Goal: Task Accomplishment & Management: Complete application form

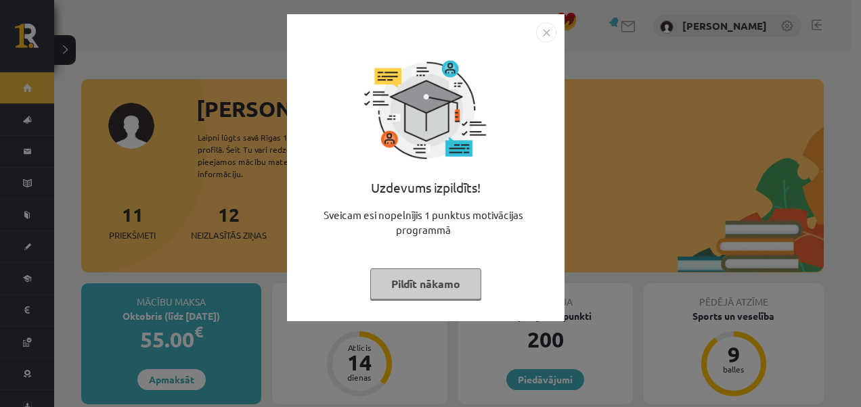
click at [539, 30] on img "Close" at bounding box center [546, 32] width 20 height 20
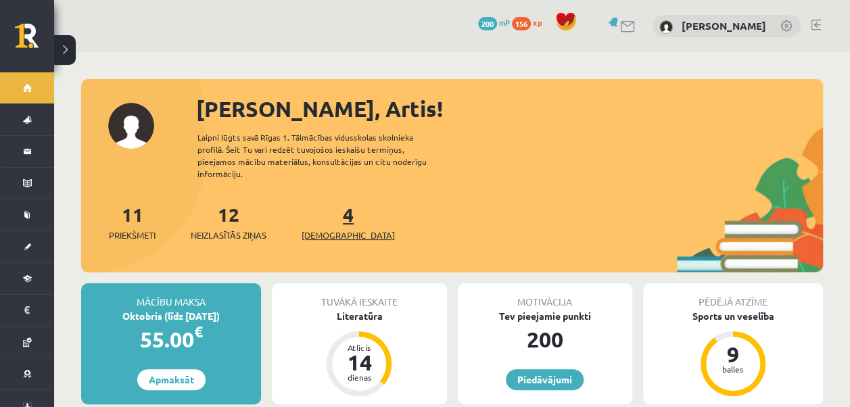
click at [327, 229] on span "[DEMOGRAPHIC_DATA]" at bounding box center [348, 236] width 93 height 14
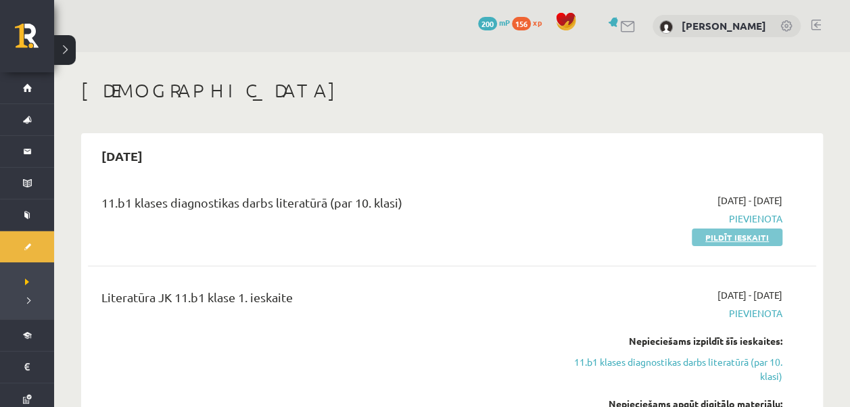
click at [755, 241] on link "Pildīt ieskaiti" at bounding box center [737, 238] width 91 height 18
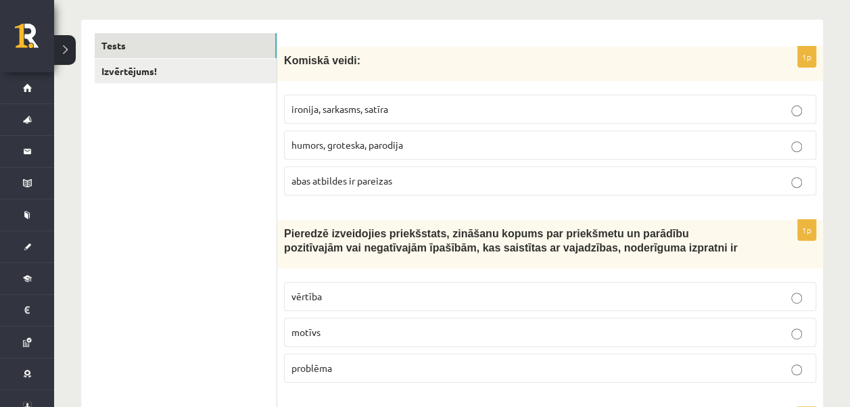
scroll to position [209, 0]
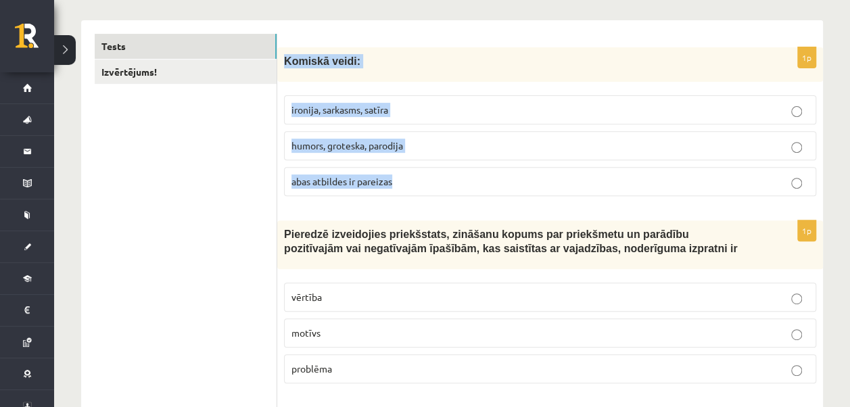
drag, startPoint x: 283, startPoint y: 60, endPoint x: 431, endPoint y: 181, distance: 191.3
click at [431, 181] on div "1p Komiskā veidi: ironija, sarkasms, satīra humors, groteska, parodija abas atb…" at bounding box center [550, 127] width 546 height 160
copy div "Komiskā veidi: ironija, sarkasms, satīra humors, groteska, parodija abas atbild…"
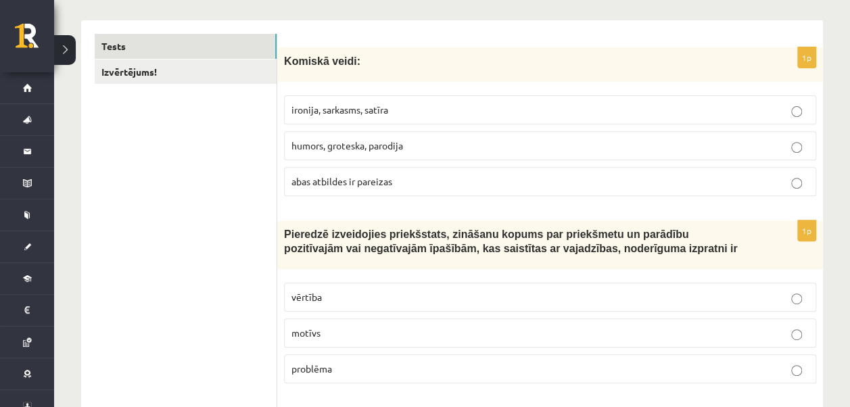
click at [376, 187] on label "abas atbildes ir pareizas" at bounding box center [550, 181] width 532 height 29
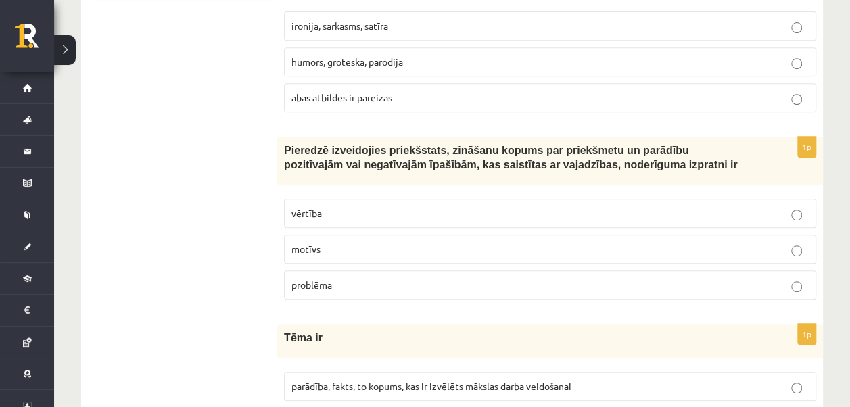
scroll to position [344, 0]
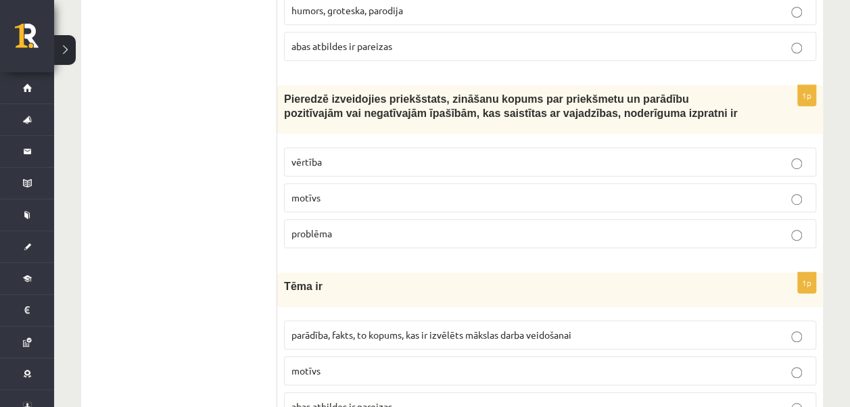
click at [342, 163] on p "vērtība" at bounding box center [551, 162] width 518 height 14
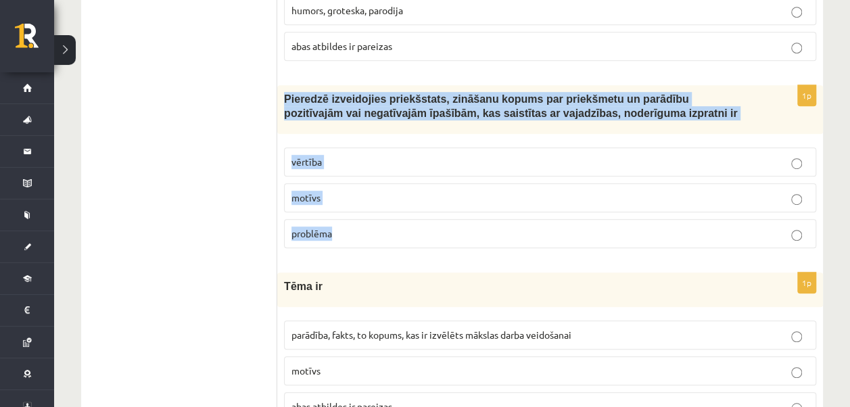
drag, startPoint x: 287, startPoint y: 97, endPoint x: 383, endPoint y: 225, distance: 159.4
click at [383, 225] on div "1p Pieredzē izveidojies priekšstats, zināšanu kopums par priekšmetu un parādību…" at bounding box center [550, 172] width 546 height 174
copy div "Pieredzē izveidojies priekšstats, zināšanu kopums par priekšmetu un parādību po…"
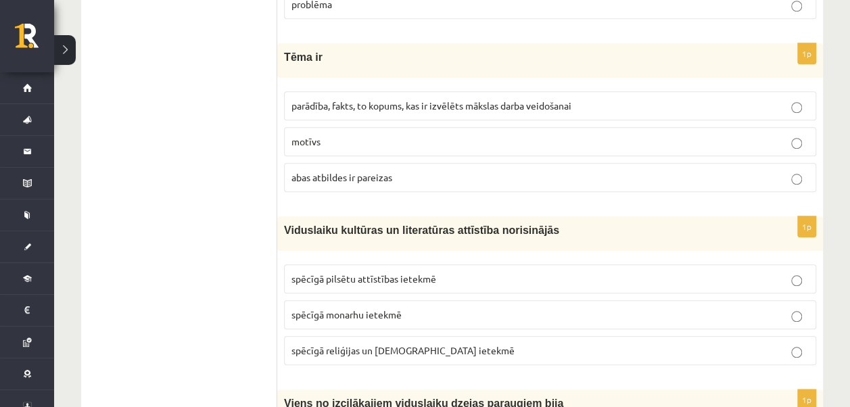
scroll to position [547, 0]
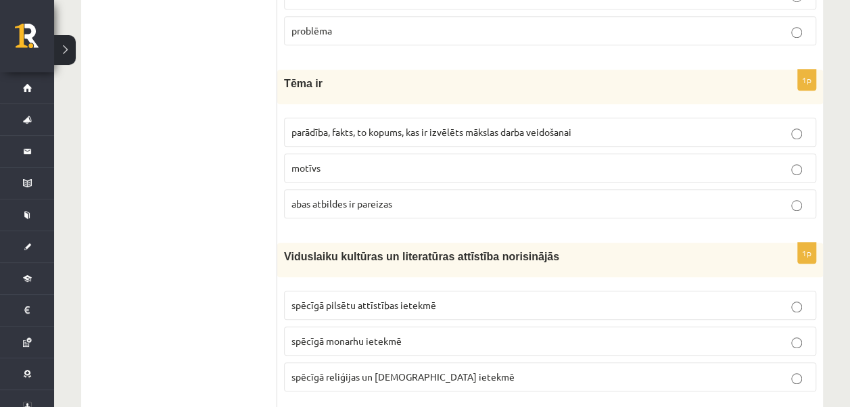
drag, startPoint x: 309, startPoint y: 120, endPoint x: 305, endPoint y: 110, distance: 10.9
click at [311, 124] on label "parādība, fakts, to kopums, kas ir izvēlēts mākslas darba veidošanai" at bounding box center [550, 132] width 532 height 29
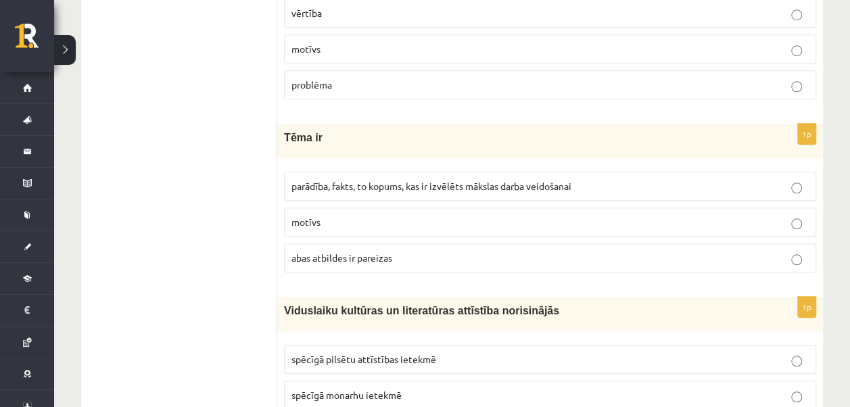
scroll to position [412, 0]
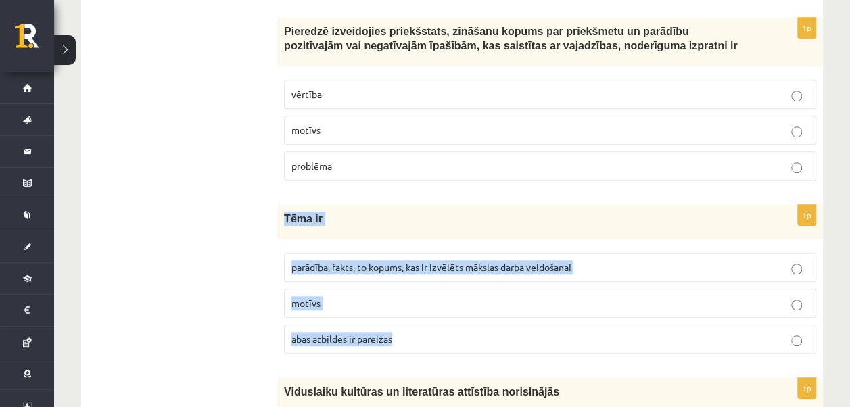
drag, startPoint x: 307, startPoint y: 219, endPoint x: 401, endPoint y: 338, distance: 151.3
click at [401, 338] on div "1p Tēma ir parādība, fakts, to kopums, kas ir izvēlēts mākslas darba veidošanai…" at bounding box center [550, 285] width 546 height 160
copy div "Tēma ir parādība, fakts, to kopums, kas ir izvēlēts mākslas darba veidošanai mo…"
click at [299, 265] on span "parādība, fakts, to kopums, kas ir izvēlēts mākslas darba veidošanai" at bounding box center [432, 267] width 280 height 12
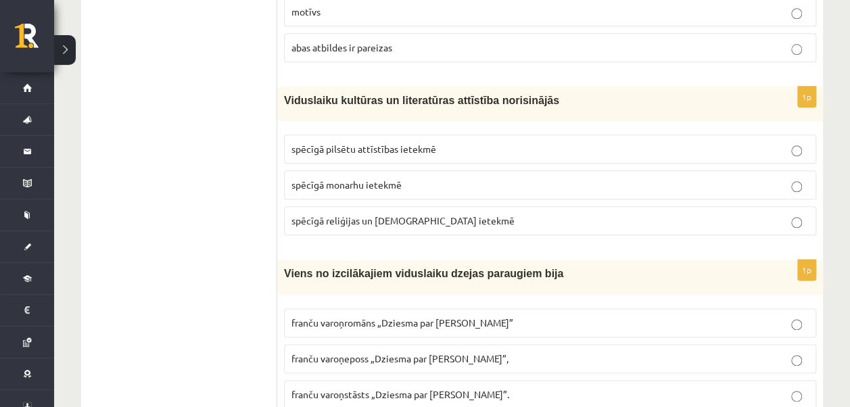
scroll to position [750, 0]
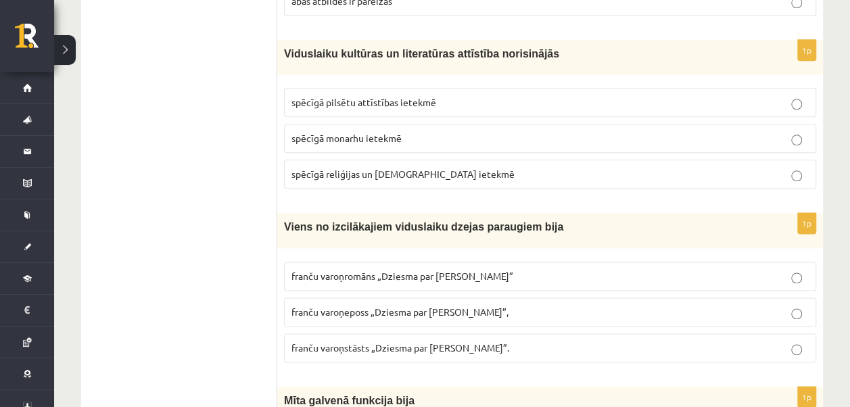
click at [290, 95] on label "spēcīgā pilsētu attīstības ietekmē" at bounding box center [550, 102] width 532 height 29
click at [300, 137] on span "spēcīgā monarhu ietekmē" at bounding box center [347, 138] width 110 height 12
click at [298, 168] on span "spēcīgā reliģijas un baznīcas ietekmē" at bounding box center [403, 174] width 223 height 12
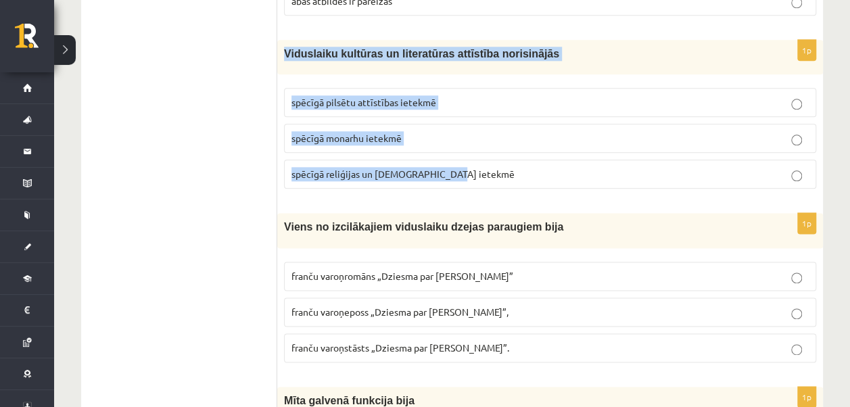
drag, startPoint x: 283, startPoint y: 47, endPoint x: 501, endPoint y: 179, distance: 254.3
click at [501, 179] on div "1p Viduslaiku kultūras un literatūras attīstība norisinājās spēcīgā pilsētu att…" at bounding box center [550, 120] width 546 height 160
copy div "Viduslaiku kultūras un literatūras attīstība norisinājās spēcīgā pilsētu attīst…"
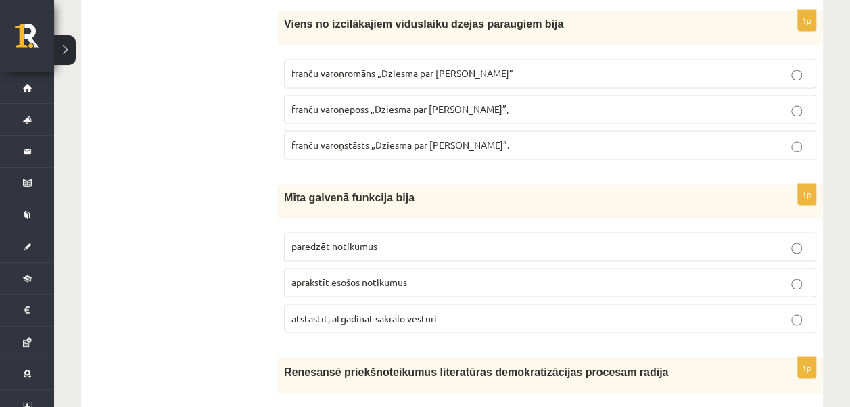
scroll to position [886, 0]
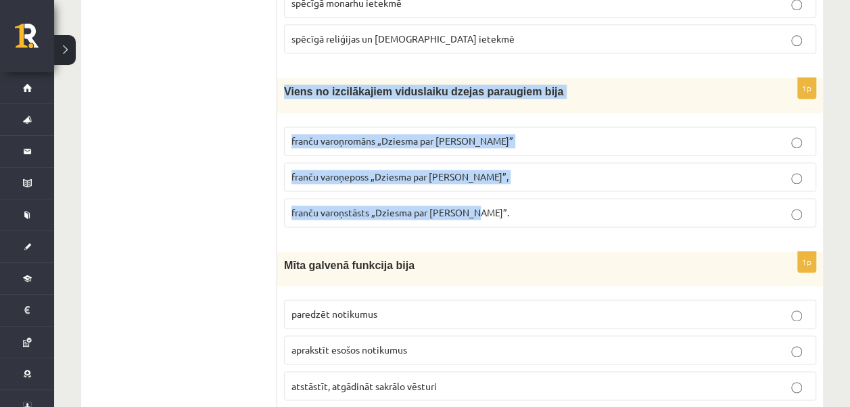
drag, startPoint x: 283, startPoint y: 83, endPoint x: 505, endPoint y: 221, distance: 261.3
click at [505, 221] on div "1p Viens no izcilākajiem viduslaiku dzejas paraugiem bija franču varoņromāns „D…" at bounding box center [550, 158] width 546 height 160
copy div "Viens no izcilākajiem viduslaiku dzejas paraugiem bija franču varoņromāns „Dzie…"
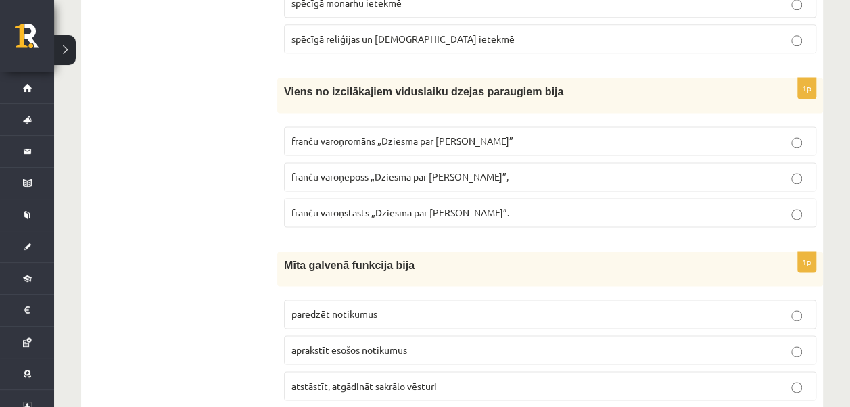
click at [314, 170] on span "franču varoņeposs „Dziesma par Rolandu”," at bounding box center [400, 176] width 217 height 12
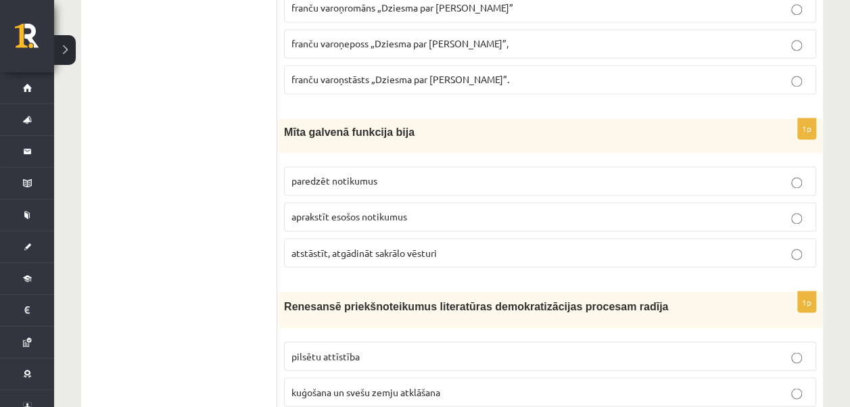
scroll to position [1021, 0]
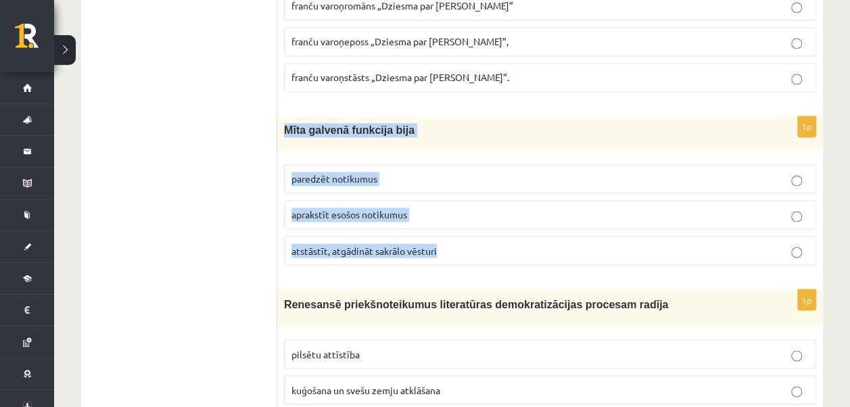
drag, startPoint x: 286, startPoint y: 123, endPoint x: 479, endPoint y: 238, distance: 225.1
click at [479, 238] on div "1p Mīta galvenā funkcija bija paredzēt notikumus aprakstīt esošos notikumus ats…" at bounding box center [550, 196] width 546 height 160
copy div "Mīta galvenā funkcija bija paredzēt notikumus aprakstīt esošos notikumus atstās…"
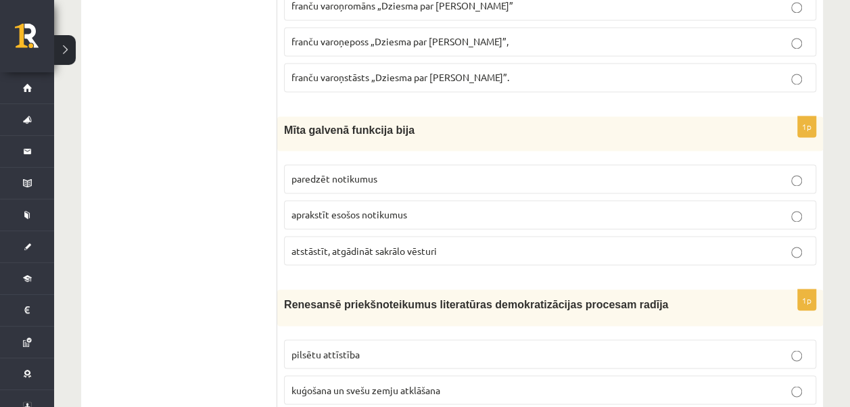
click at [351, 244] on p "atstāstīt, atgādināt sakrālo vēsturi" at bounding box center [551, 251] width 518 height 14
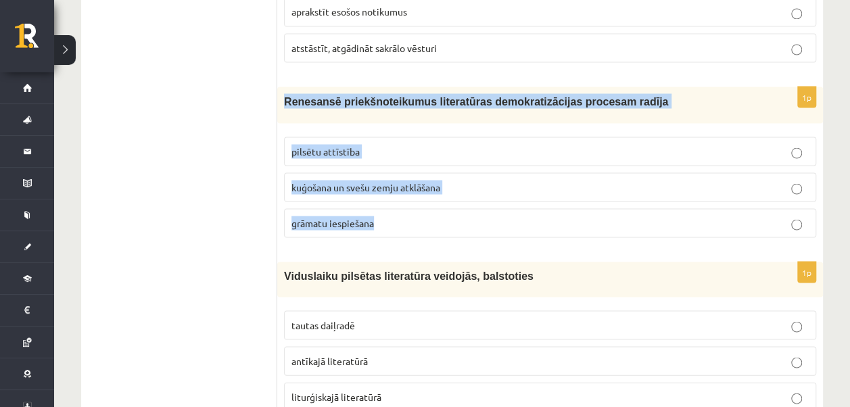
drag, startPoint x: 286, startPoint y: 93, endPoint x: 415, endPoint y: 216, distance: 178.5
click at [415, 216] on div "1p Renesansē priekšnoteikumus literatūras demokratizācijas procesam radīja pils…" at bounding box center [550, 168] width 546 height 162
copy div "Renesansē priekšnoteikumus literatūras demokratizācijas procesam radīja pilsētu…"
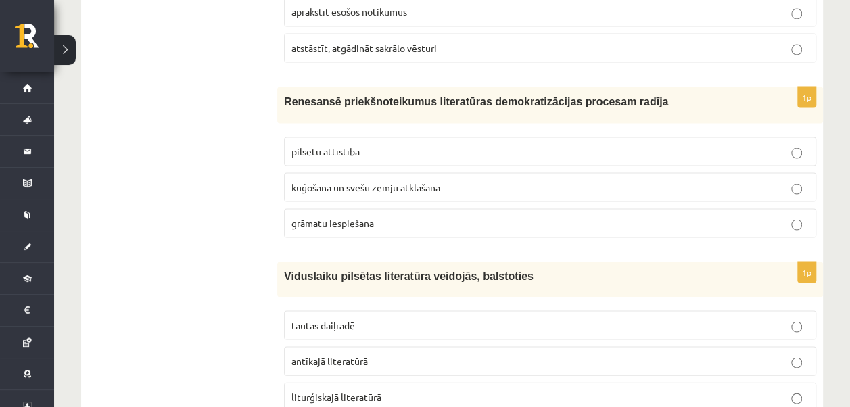
click at [382, 216] on p "grāmatu iespiešana" at bounding box center [551, 223] width 518 height 14
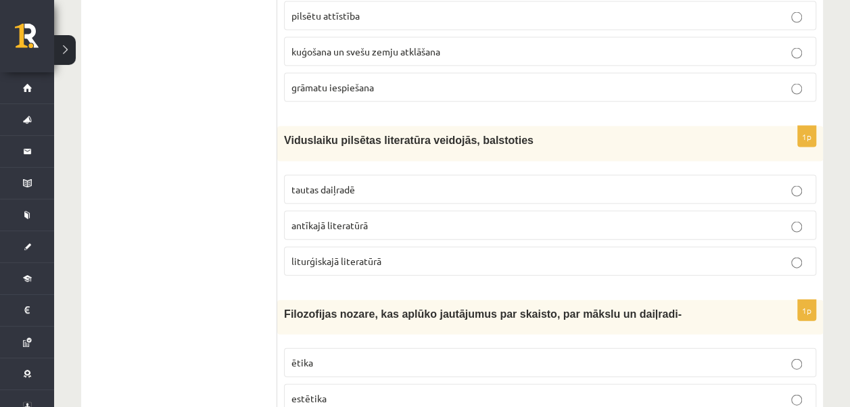
click at [325, 219] on span "antīkajā literatūrā" at bounding box center [330, 225] width 76 height 12
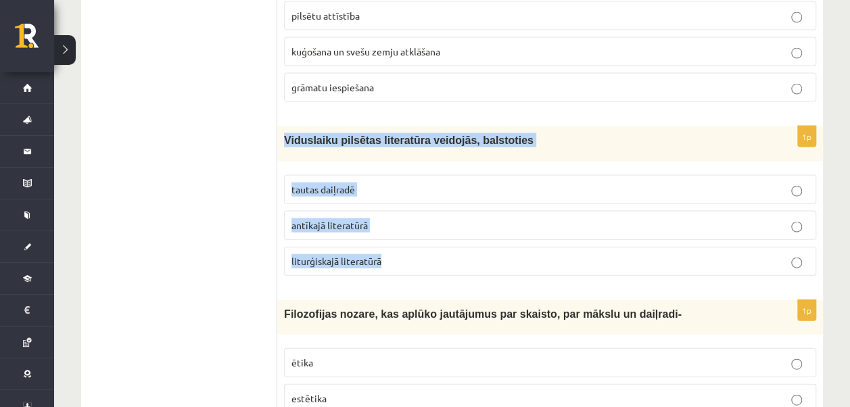
drag, startPoint x: 282, startPoint y: 130, endPoint x: 405, endPoint y: 243, distance: 166.6
click at [405, 243] on div "1p Viduslaiku pilsētas literatūra veidojās, balstoties tautas daiļradē antīkajā…" at bounding box center [550, 207] width 546 height 160
copy div "Viduslaiku pilsētas literatūra veidojās, balstoties tautas daiļradē antīkajā li…"
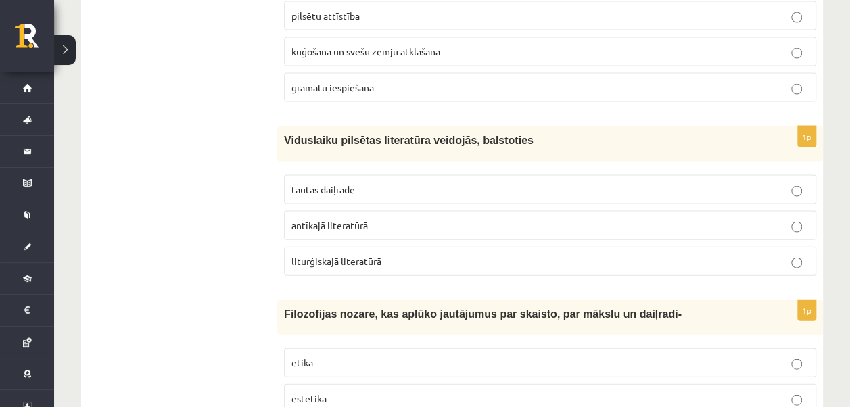
drag, startPoint x: 241, startPoint y: 266, endPoint x: 347, endPoint y: 189, distance: 130.9
drag, startPoint x: 363, startPoint y: 169, endPoint x: 369, endPoint y: 188, distance: 19.9
click at [364, 175] on label "tautas daiļradē" at bounding box center [550, 189] width 532 height 29
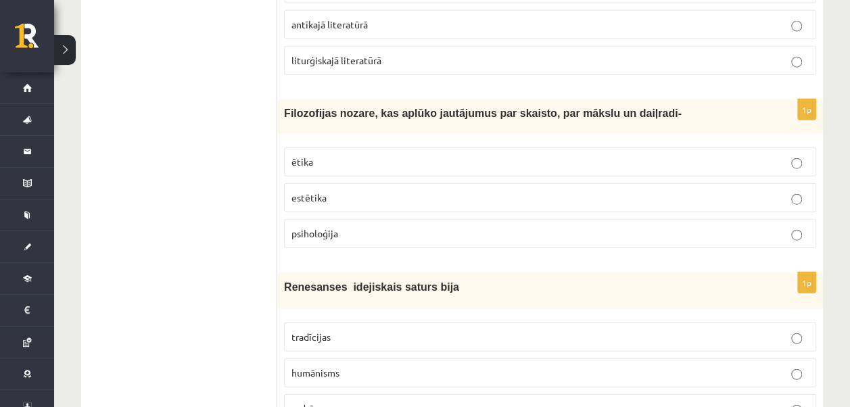
scroll to position [1630, 0]
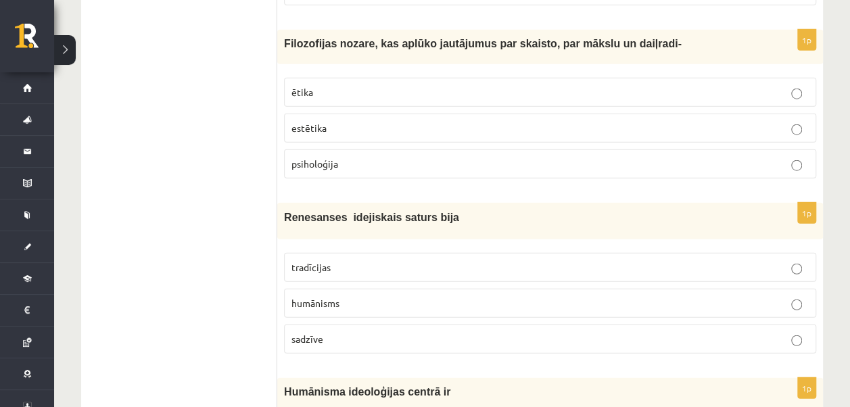
click at [313, 122] on span "estētika" at bounding box center [309, 128] width 35 height 12
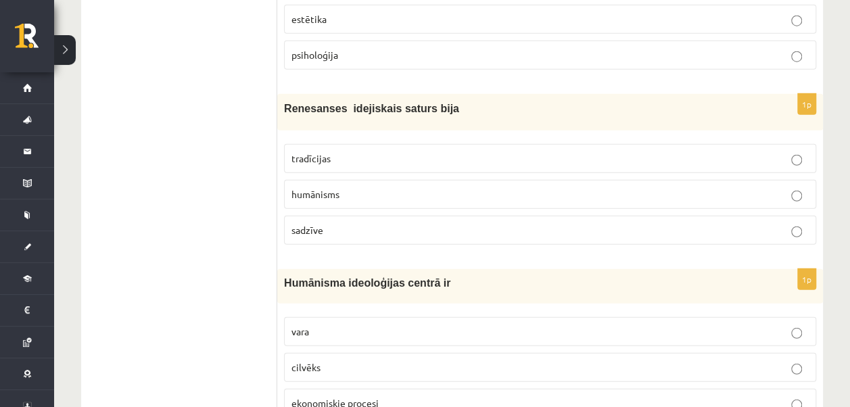
scroll to position [1765, 0]
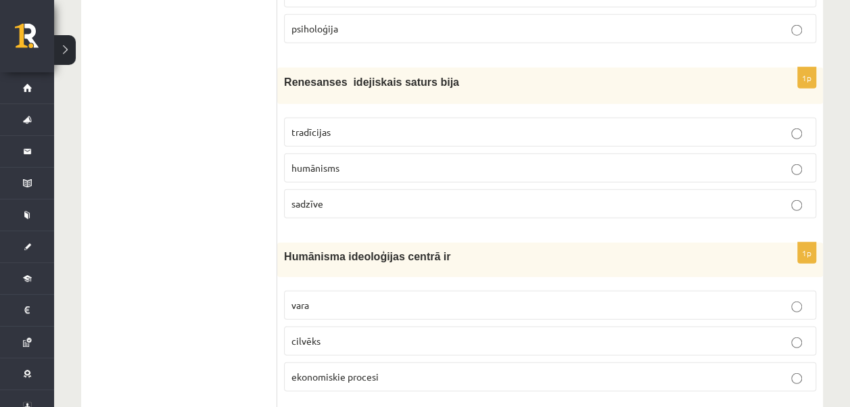
click at [309, 118] on label "tradīcijas" at bounding box center [550, 132] width 532 height 29
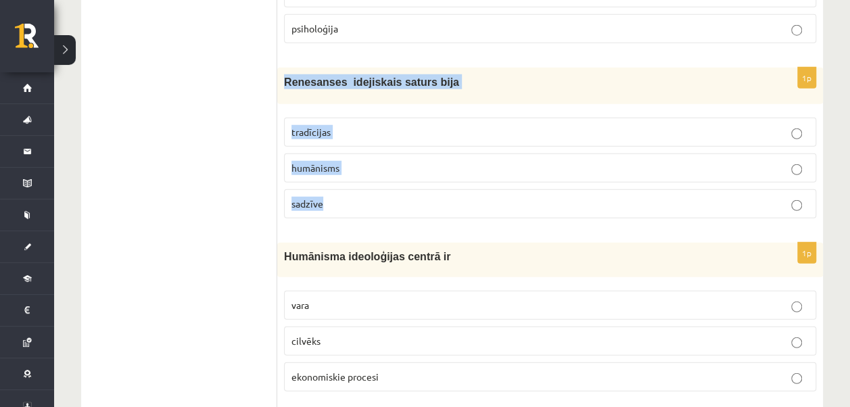
drag, startPoint x: 295, startPoint y: 72, endPoint x: 355, endPoint y: 203, distance: 144.4
click at [355, 203] on div "1p Renesanses idejiskais saturs bija tradīcijas humānisms sadzīve" at bounding box center [550, 149] width 546 height 162
copy div "Renesanses idejiskais saturs bija tradīcijas humānisms sadzīve"
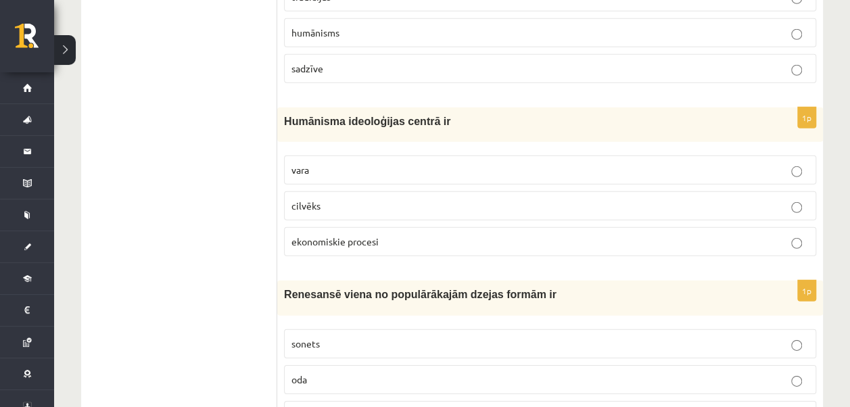
click at [322, 62] on p "sadzīve" at bounding box center [551, 69] width 518 height 14
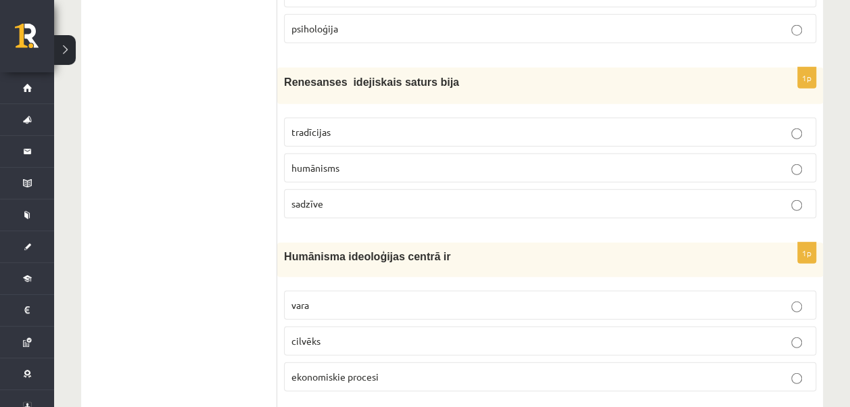
click at [321, 162] on span "humānisms" at bounding box center [316, 168] width 48 height 12
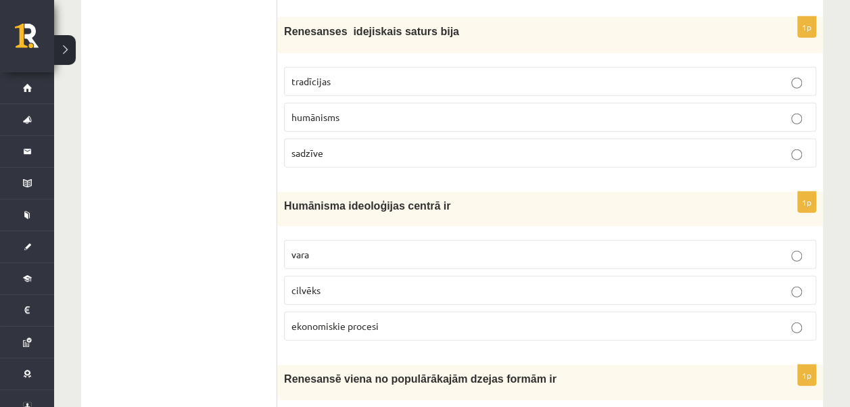
scroll to position [1833, 0]
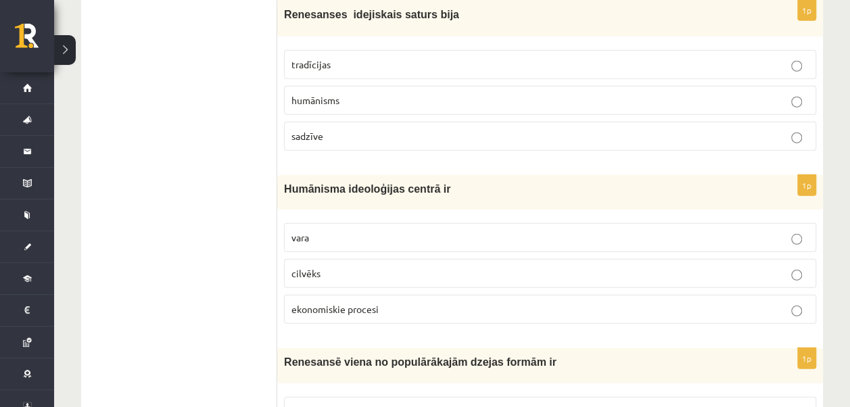
click at [332, 268] on label "cilvēks" at bounding box center [550, 273] width 532 height 29
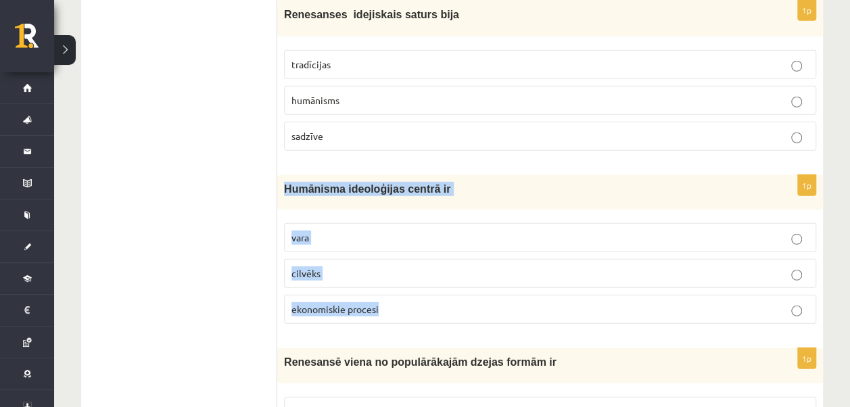
drag, startPoint x: 283, startPoint y: 172, endPoint x: 414, endPoint y: 308, distance: 189.0
click at [414, 308] on div "1p Humānisma ideoloģijas centrā ir vara cilvēks ekonomiskie procesi" at bounding box center [550, 255] width 546 height 160
copy div "Humānisma ideoloģijas centrā ir vara cilvēks ekonomiskie procesi"
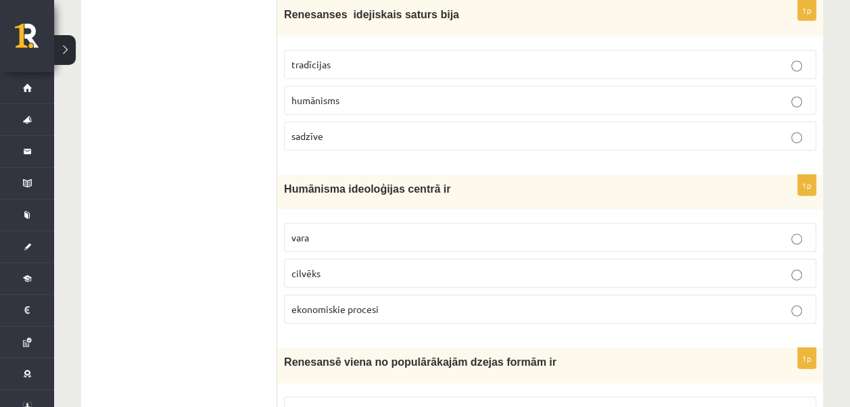
click at [337, 303] on span "ekonomiskie procesi" at bounding box center [335, 309] width 87 height 12
click at [305, 267] on span "cilvēks" at bounding box center [306, 273] width 29 height 12
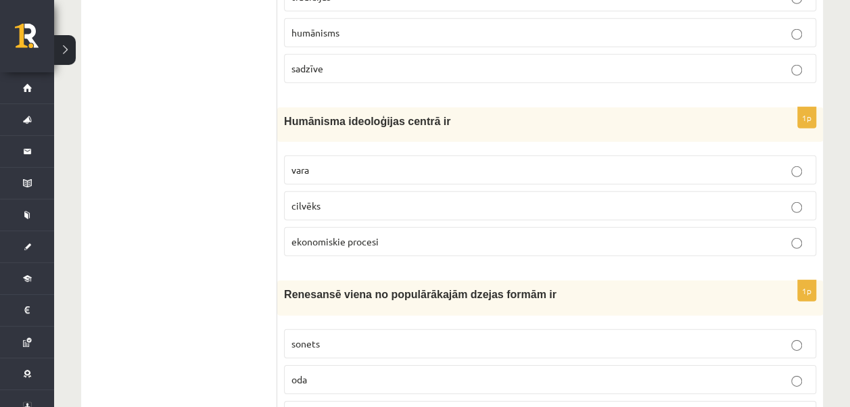
scroll to position [2036, 0]
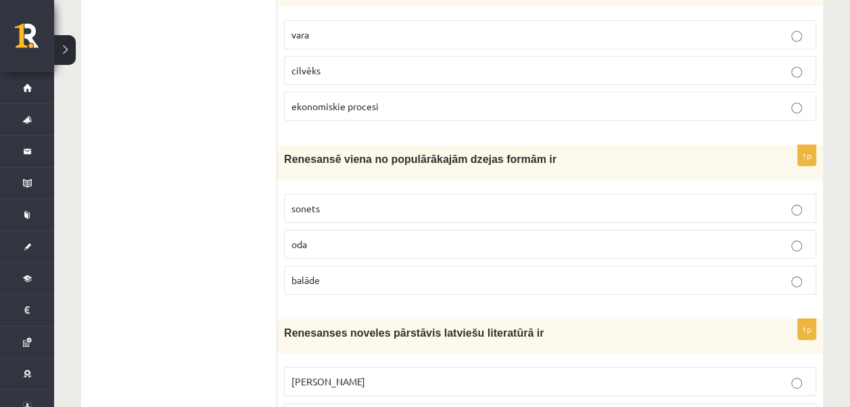
click at [340, 202] on p "sonets" at bounding box center [551, 209] width 518 height 14
click at [309, 100] on span "ekonomiskie procesi" at bounding box center [335, 106] width 87 height 12
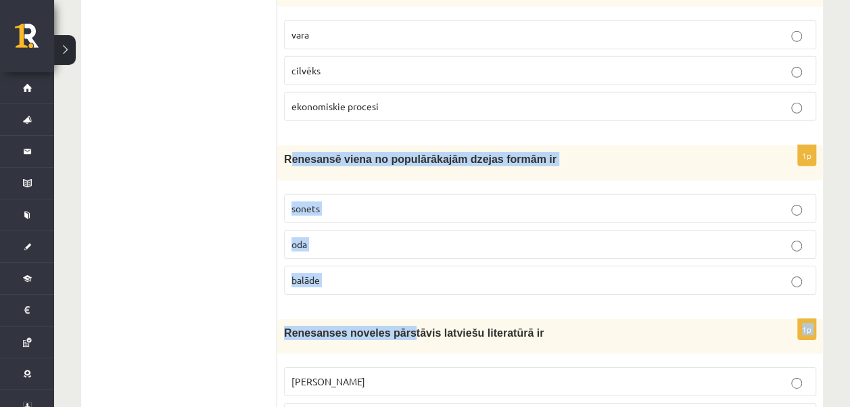
drag, startPoint x: 290, startPoint y: 139, endPoint x: 396, endPoint y: 291, distance: 185.1
drag, startPoint x: 396, startPoint y: 291, endPoint x: 313, endPoint y: 293, distance: 83.2
drag, startPoint x: 279, startPoint y: 134, endPoint x: 371, endPoint y: 256, distance: 152.2
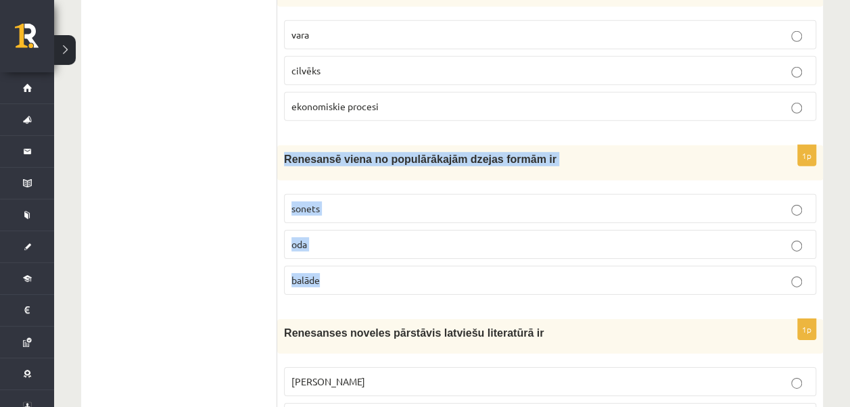
click at [371, 256] on div "1p Renesansē viena no populārākajām dzejas formām ir sonets oda balāde" at bounding box center [550, 225] width 546 height 160
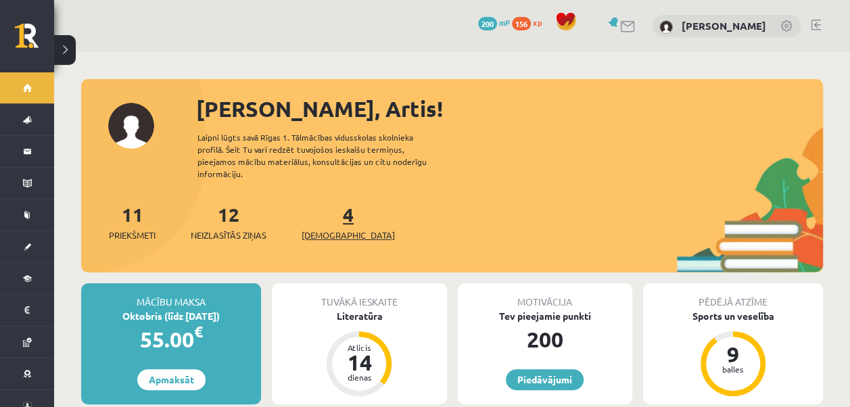
click at [332, 229] on span "[DEMOGRAPHIC_DATA]" at bounding box center [348, 236] width 93 height 14
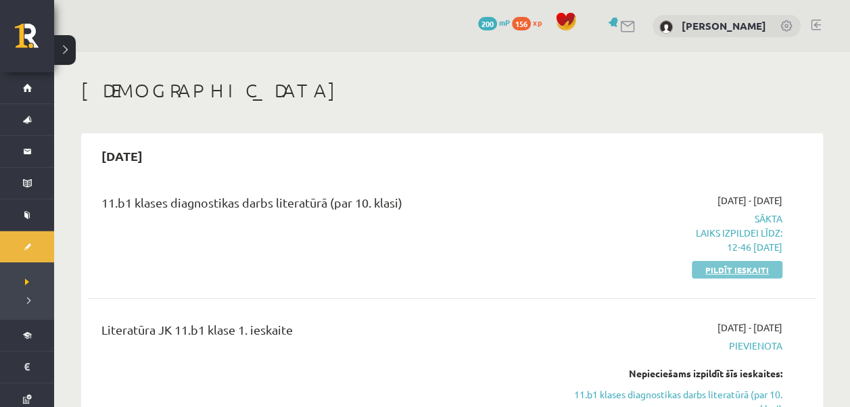
click at [760, 271] on link "Pildīt ieskaiti" at bounding box center [737, 270] width 91 height 18
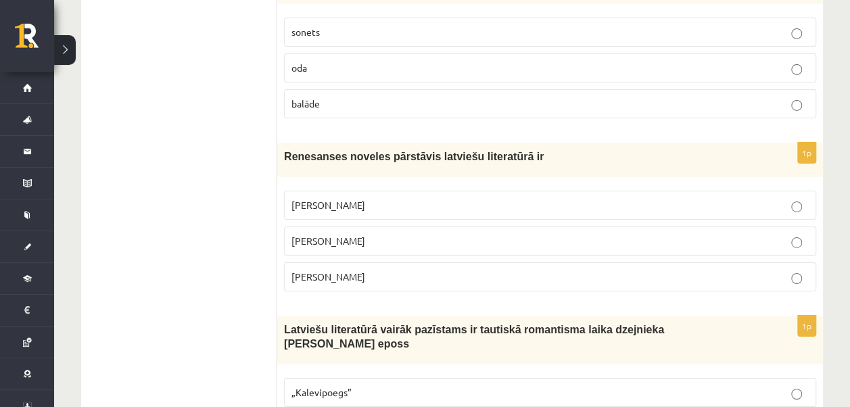
scroll to position [2233, 0]
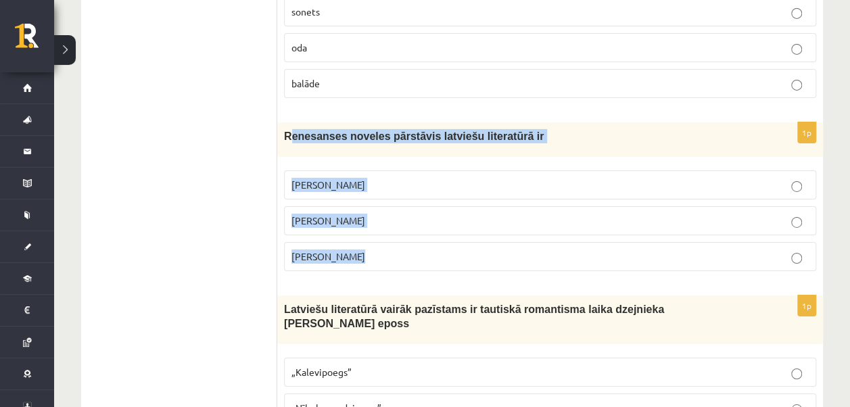
drag, startPoint x: 302, startPoint y: 122, endPoint x: 409, endPoint y: 229, distance: 151.2
click at [409, 229] on div "1p Renesanses noveles pārstāvis latviešu literatūrā ir Rūdolfs Blaumanis Kārlis…" at bounding box center [550, 202] width 546 height 160
drag, startPoint x: 409, startPoint y: 229, endPoint x: 380, endPoint y: 251, distance: 35.7
click at [388, 263] on div "1p Renesanses noveles pārstāvis latviešu literatūrā ir Rūdolfs Blaumanis Kārlis…" at bounding box center [550, 202] width 546 height 160
click at [286, 170] on label "Rūdolfs Blaumanis" at bounding box center [550, 184] width 532 height 29
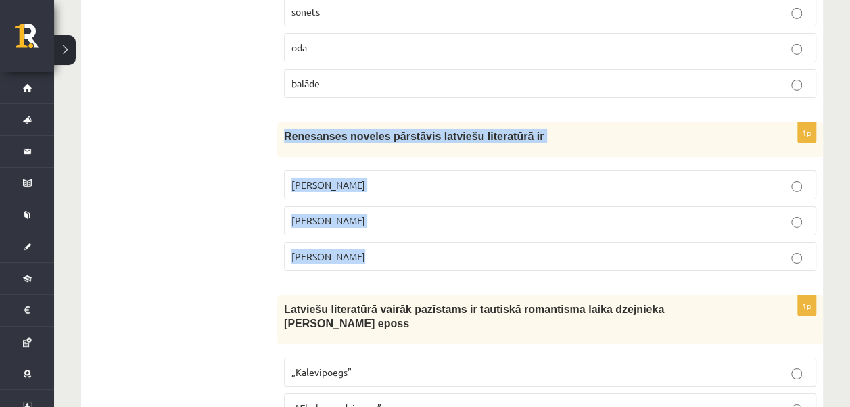
drag, startPoint x: 283, startPoint y: 114, endPoint x: 382, endPoint y: 232, distance: 153.2
click at [382, 232] on div "1p Renesanses noveles pārstāvis latviešu literatūrā ir Rūdolfs Blaumanis Kārlis…" at bounding box center [550, 202] width 546 height 160
copy div "Renesanses noveles pārstāvis latviešu literatūrā ir Rūdolfs Blaumanis Kārlis Sk…"
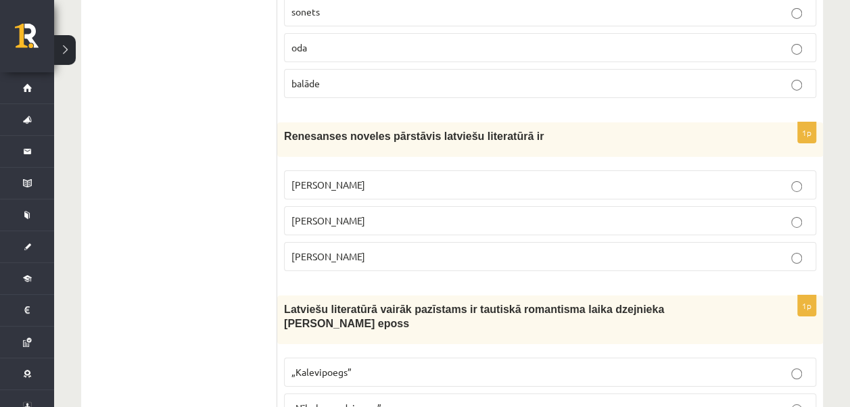
click at [364, 214] on p "Kārlis Skalbe" at bounding box center [551, 221] width 518 height 14
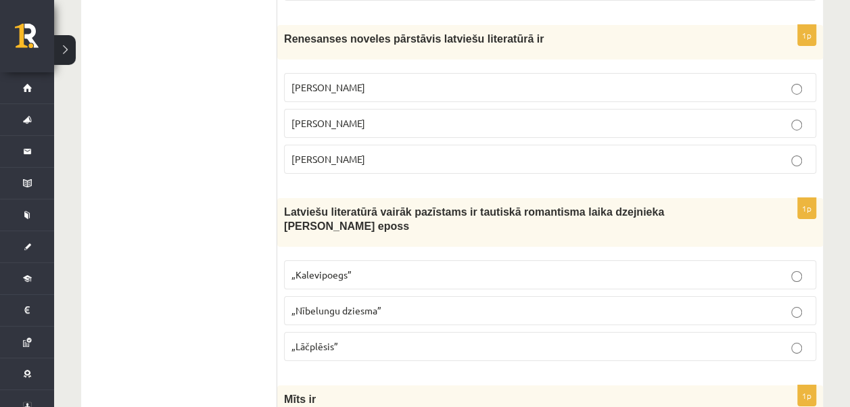
scroll to position [2368, 0]
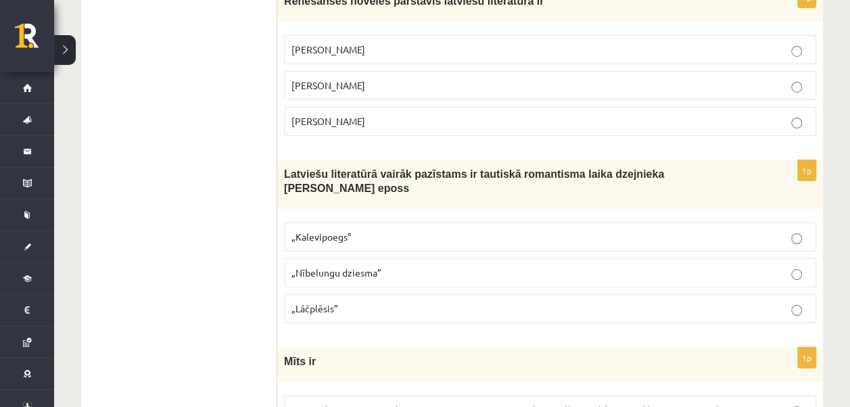
click at [332, 302] on span "„Lāčplēsis”" at bounding box center [315, 308] width 47 height 12
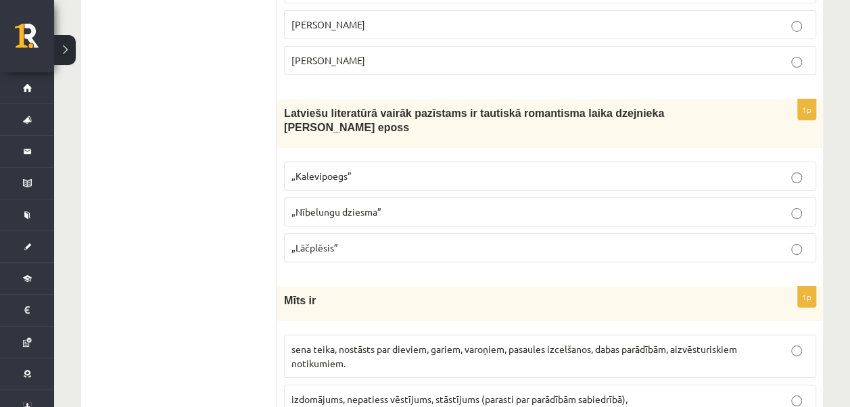
scroll to position [2571, 0]
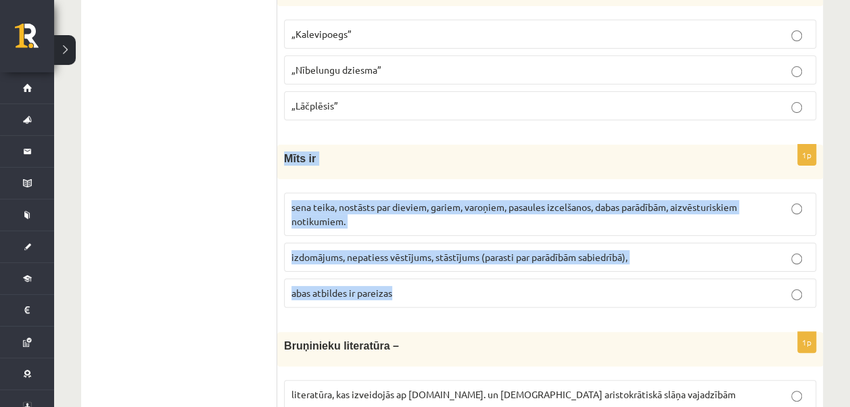
drag, startPoint x: 283, startPoint y: 126, endPoint x: 415, endPoint y: 268, distance: 193.9
click at [415, 268] on div "1p Mīts ir sena teika, nostāsts par dieviem, gariem, varoņiem, pasaules izcelša…" at bounding box center [550, 232] width 546 height 174
copy div "Mīts ir sena teika, nostāsts par dieviem, gariem, varoņiem, pasaules izcelšanos…"
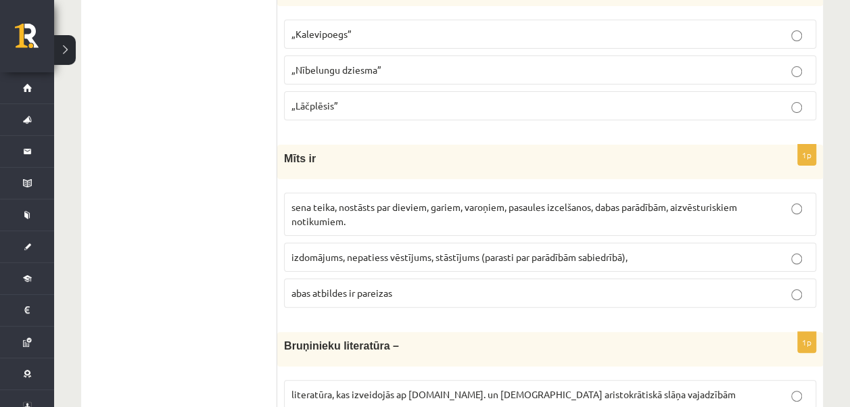
click at [269, 266] on ul "Tests Izvērtējums!" at bounding box center [186, 370] width 183 height 5396
click at [345, 287] on span "abas atbildes ir pareizas" at bounding box center [342, 293] width 101 height 12
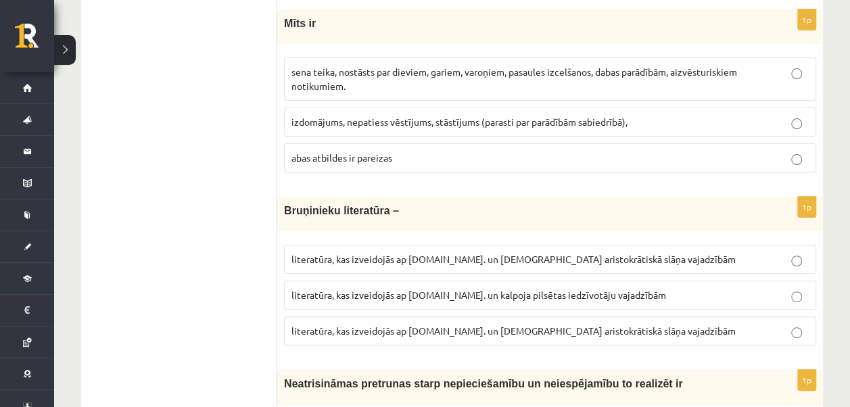
scroll to position [2706, 0]
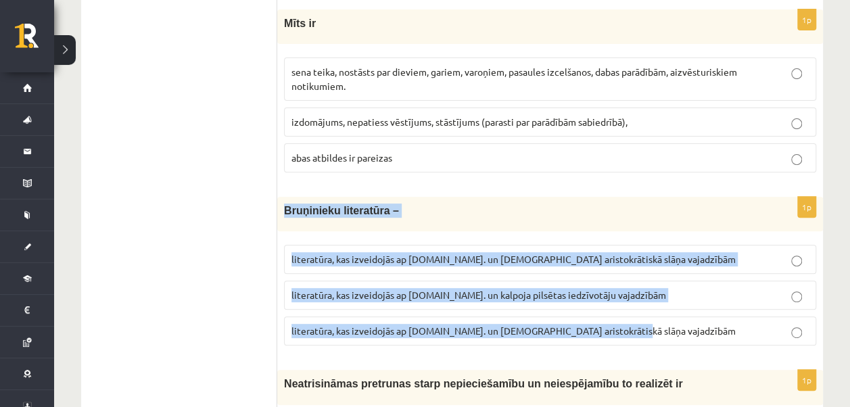
drag, startPoint x: 286, startPoint y: 173, endPoint x: 675, endPoint y: 299, distance: 408.9
click at [675, 299] on div "1p Bruņinieku literatūra – literatūra, kas izveidojās ap 20.gs. un kalpoja aris…" at bounding box center [550, 277] width 546 height 160
copy div "Bruņinieku literatūra – literatūra, kas izveidojās ap 20.gs. un kalpoja aristok…"
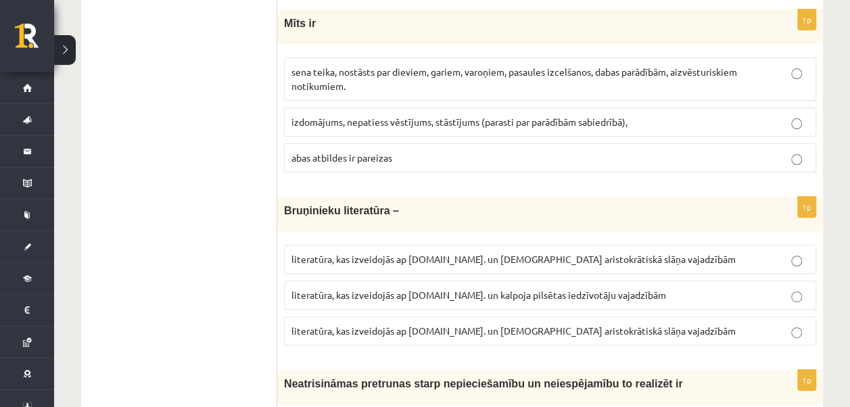
click at [272, 313] on ul "Tests Izvērtējums!" at bounding box center [186, 235] width 183 height 5396
click at [541, 325] on span "literatūra, kas izveidojās ap 12.gs. un kalpoja aristokrātiskā slāņa vajadzībām" at bounding box center [514, 331] width 444 height 12
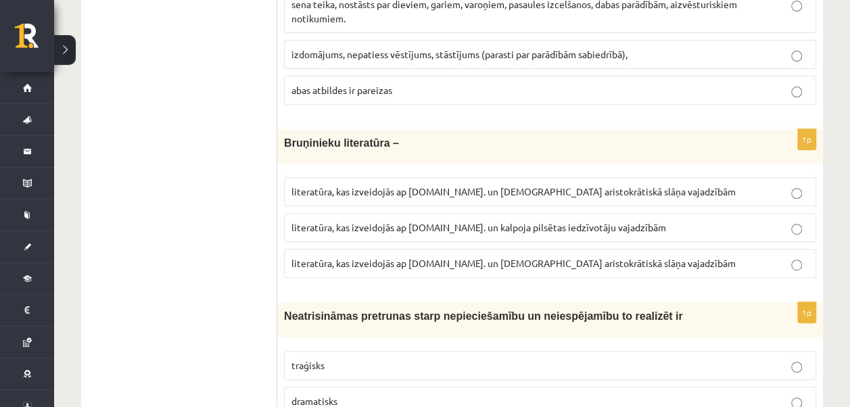
click at [580, 221] on span "literatūra, kas izveidojās ap 12.gs. un kalpoja pilsētas iedzīvotāju vajadzībām" at bounding box center [479, 227] width 375 height 12
drag, startPoint x: 580, startPoint y: 196, endPoint x: 545, endPoint y: 195, distance: 35.2
click at [545, 221] on span "literatūra, kas izveidojās ap 12.gs. un kalpoja pilsētas iedzīvotāju vajadzībām" at bounding box center [479, 227] width 375 height 12
click at [317, 175] on fieldset "literatūra, kas izveidojās ap 20.gs. un kalpoja aristokrātiskā slāņa vajadzībām…" at bounding box center [550, 226] width 532 height 112
click at [798, 221] on p "literatūra, kas izveidojās ap 12.gs. un kalpoja pilsētas iedzīvotāju vajadzībām" at bounding box center [551, 228] width 518 height 14
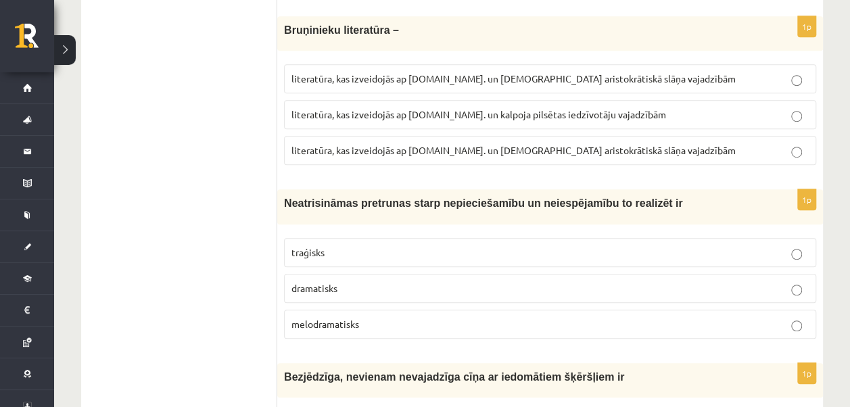
scroll to position [2909, 0]
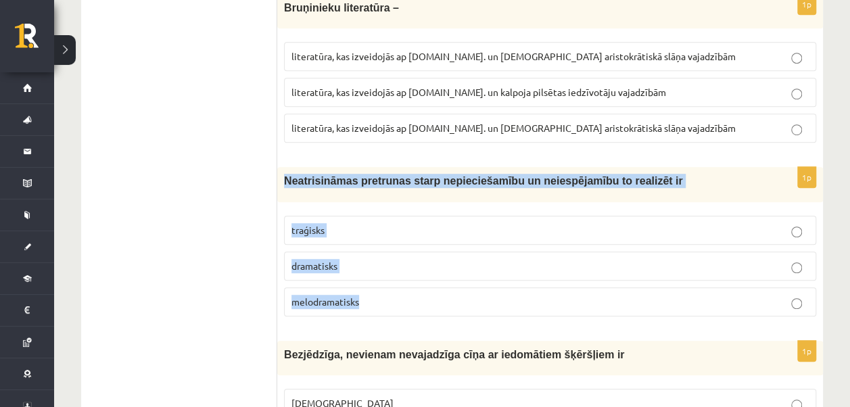
drag, startPoint x: 284, startPoint y: 146, endPoint x: 366, endPoint y: 264, distance: 143.4
click at [366, 264] on div "1p Neatrisināmas pretrunas starp nepieciešamību un neiespējamību to realizēt ir…" at bounding box center [550, 247] width 546 height 160
copy div "Neatrisināmas pretrunas starp nepieciešamību un neiespējamību to realizēt ir tr…"
click at [282, 270] on div "1p Neatrisināmas pretrunas starp nepieciešamību un neiespējamību to realizēt ir…" at bounding box center [550, 247] width 546 height 160
click at [326, 223] on p "traģisks" at bounding box center [551, 230] width 518 height 14
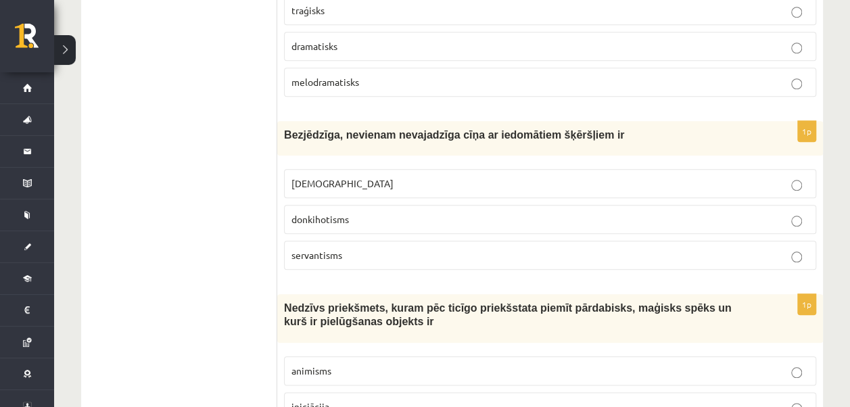
scroll to position [3180, 0]
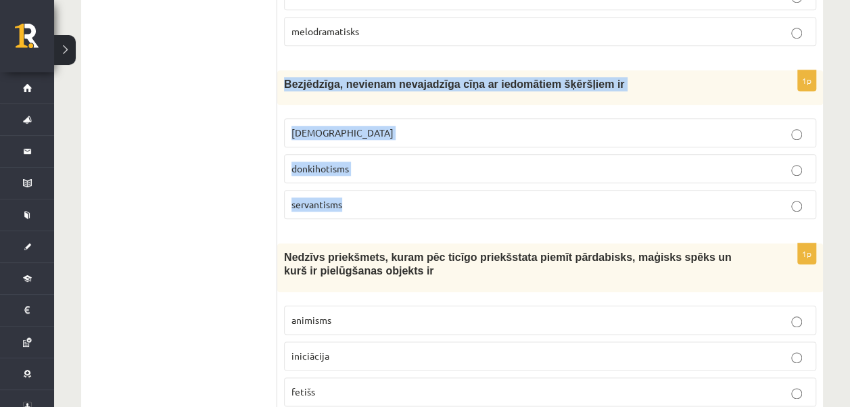
drag, startPoint x: 281, startPoint y: 47, endPoint x: 370, endPoint y: 179, distance: 158.4
click at [370, 179] on div "1p Bezjēdzīga, nevienam nevajadzīga cīņa ar iedomātiem šķēršļiem ir minhauzenis…" at bounding box center [550, 150] width 546 height 160
copy div "Bezjēdzīga, nevienam nevajadzīga cīņa ar iedomātiem šķēršļiem ir minhauzenisms …"
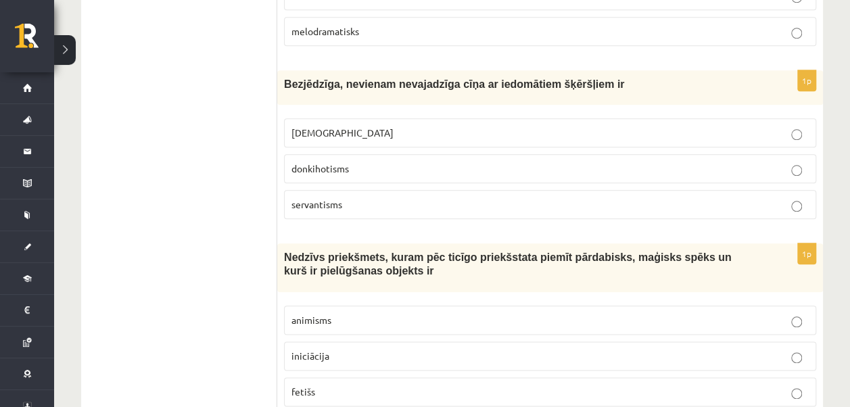
click at [313, 162] on span "donkihotisms" at bounding box center [321, 168] width 58 height 12
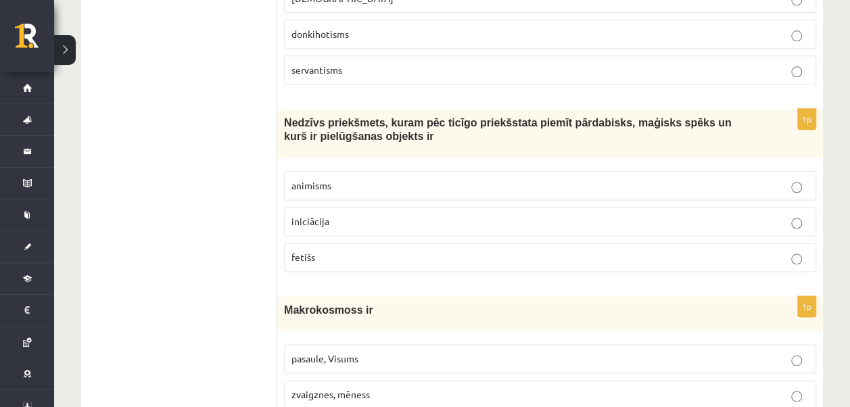
scroll to position [3315, 0]
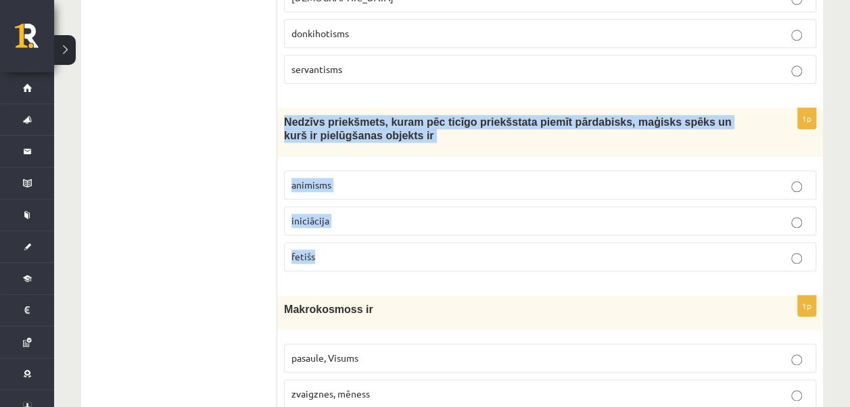
drag, startPoint x: 302, startPoint y: 96, endPoint x: 371, endPoint y: 202, distance: 125.7
click at [371, 202] on div "1p Nedzīvs priekšmets, kuram pēc ticīgo priekšstata piemīt pārdabisks, maģisks …" at bounding box center [550, 195] width 546 height 174
copy div "Nedzīvs priekšmets, kuram pēc ticīgo priekšstata piemīt pārdabisks, maģisks spē…"
click at [363, 250] on p "fetišs" at bounding box center [551, 257] width 518 height 14
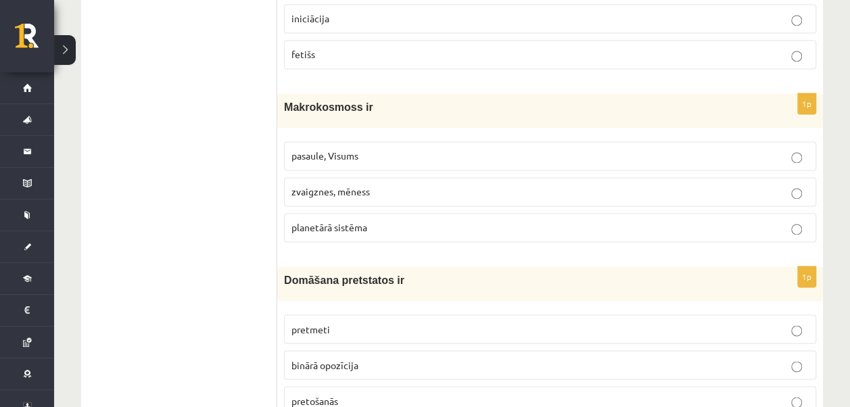
scroll to position [3518, 0]
click at [367, 177] on label "zvaigznes, mēness" at bounding box center [550, 191] width 532 height 29
click at [323, 149] on span "pasaule, Visums" at bounding box center [325, 155] width 67 height 12
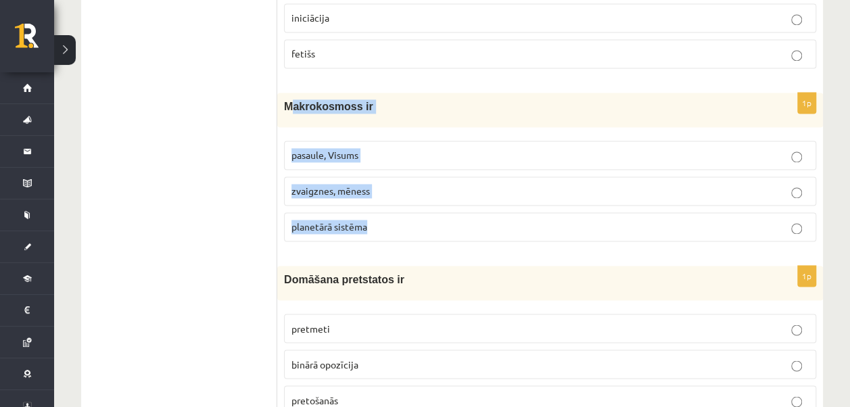
drag, startPoint x: 289, startPoint y: 62, endPoint x: 382, endPoint y: 168, distance: 141.0
click at [382, 168] on div "1p Makrokosmoss ir pasaule, Visums zvaigznes, mēness planetārā sistēma" at bounding box center [550, 173] width 546 height 160
drag, startPoint x: 382, startPoint y: 168, endPoint x: 390, endPoint y: 202, distance: 34.1
click at [391, 203] on fieldset "pasaule, Visums zvaigznes, mēness planetārā sistēma" at bounding box center [550, 190] width 532 height 112
drag, startPoint x: 286, startPoint y: 65, endPoint x: 384, endPoint y: 182, distance: 152.7
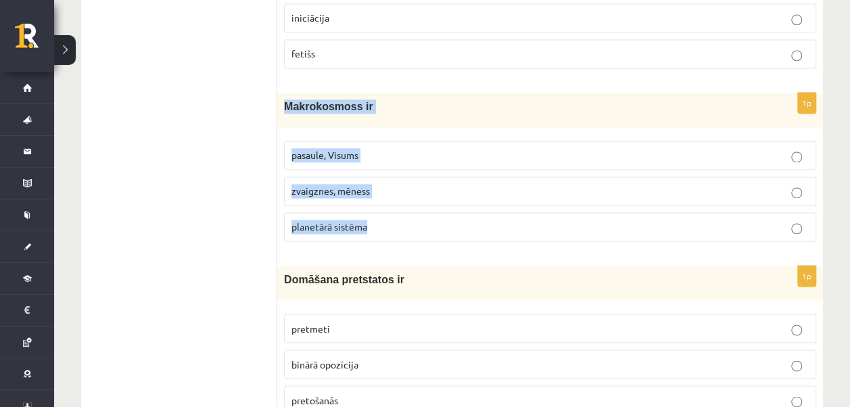
click at [384, 182] on div "1p Makrokosmoss ir pasaule, Visums zvaigznes, mēness planetārā sistēma" at bounding box center [550, 173] width 546 height 160
copy div "Makrokosmoss ir pasaule, Visums zvaigznes, mēness planetārā sistēma"
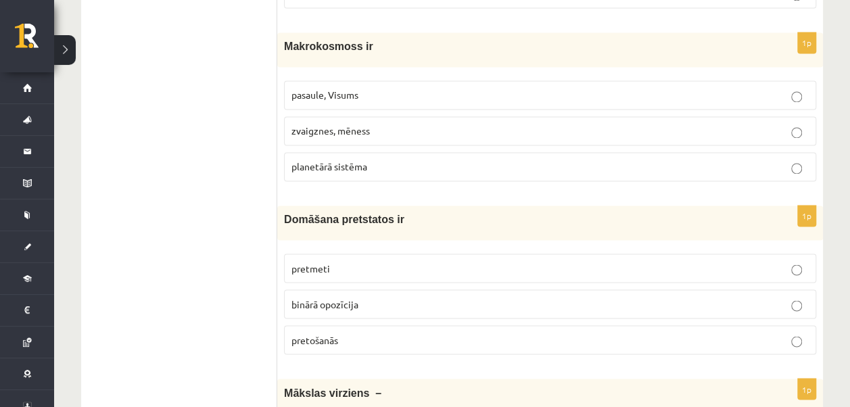
scroll to position [3653, 0]
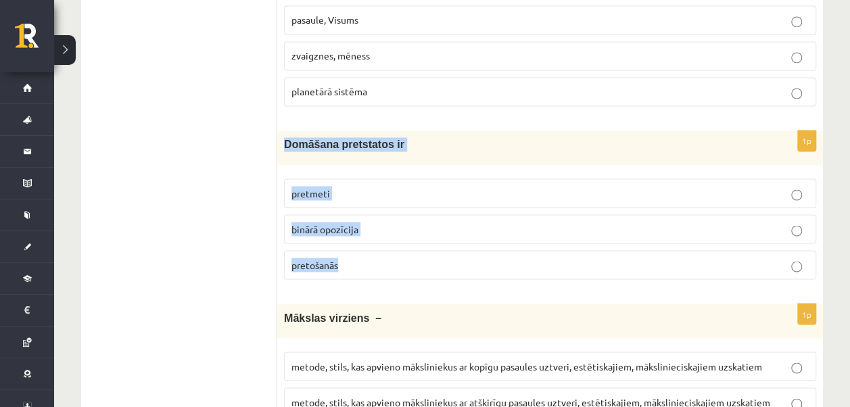
drag, startPoint x: 284, startPoint y: 97, endPoint x: 419, endPoint y: 223, distance: 184.8
click at [419, 223] on div "1p Domāšana pretstatos ir pretmeti binārā opozīcija pretošanās" at bounding box center [550, 211] width 546 height 160
copy div "Domāšana pretstatos ir pretmeti binārā opozīcija pretošanās"
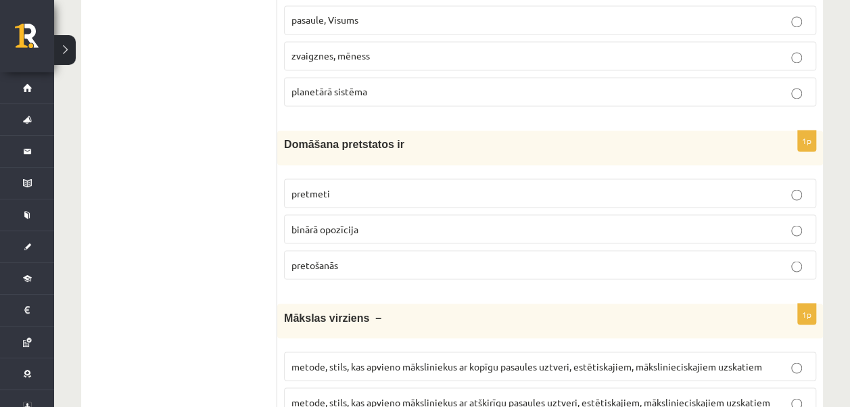
click at [363, 214] on label "binārā opozīcija" at bounding box center [550, 228] width 532 height 29
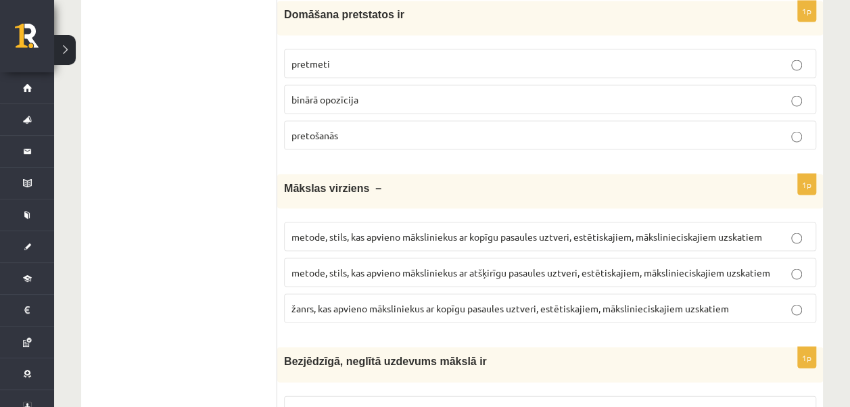
scroll to position [3789, 0]
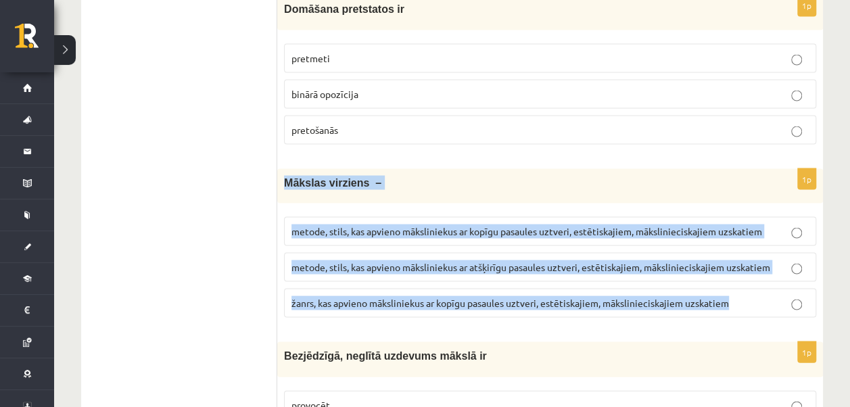
drag, startPoint x: 353, startPoint y: 156, endPoint x: 738, endPoint y: 257, distance: 398.1
click at [738, 257] on div "1p Mākslas virziens – metode, stils, kas apvieno māksliniekus ar kopīgu pasaule…" at bounding box center [550, 248] width 546 height 160
copy div "Mākslas virziens – metode, stils, kas apvieno māksliniekus ar kopīgu pasaules u…"
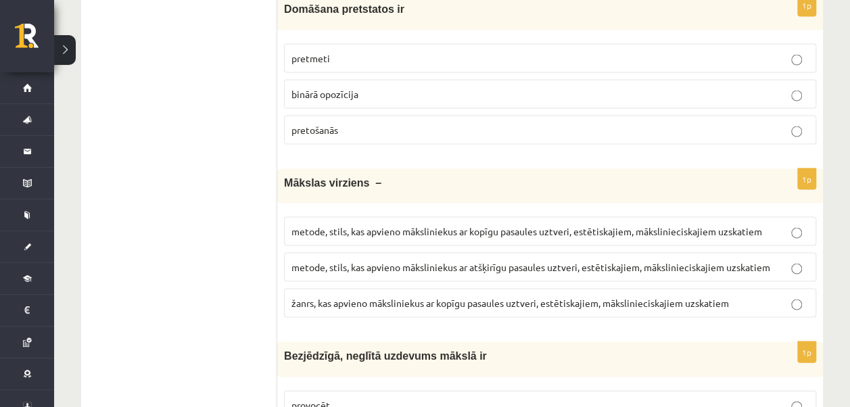
click at [411, 225] on span "metode, stils, kas apvieno māksliniekus ar kopīgu pasaules uztveri, estētiskaji…" at bounding box center [527, 231] width 471 height 12
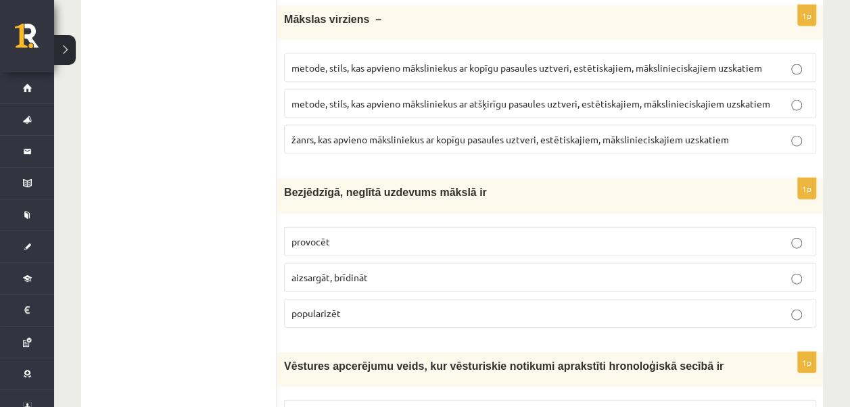
scroll to position [3924, 0]
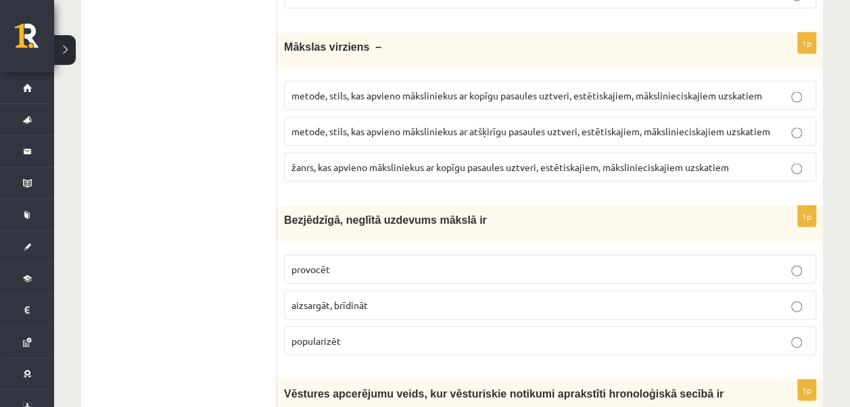
click at [413, 263] on p "provocēt" at bounding box center [551, 270] width 518 height 14
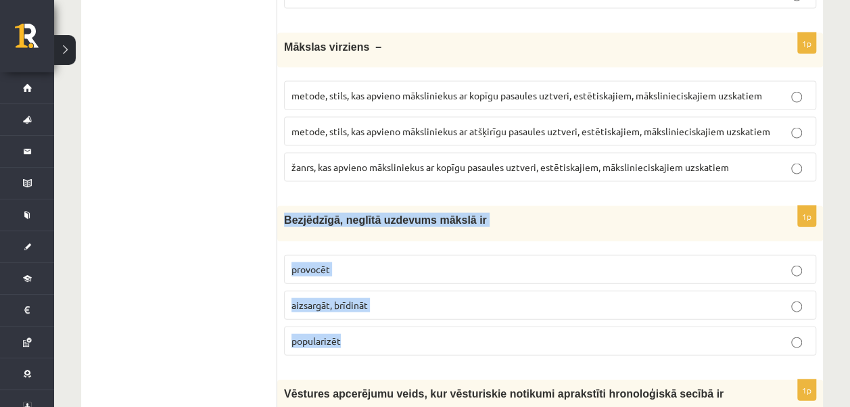
drag, startPoint x: 319, startPoint y: 196, endPoint x: 396, endPoint y: 293, distance: 124.2
click at [396, 293] on div "1p Bezjēdzīgā, neglītā uzdevums mākslā ir provocēt aizsargāt, brīdināt populari…" at bounding box center [550, 286] width 546 height 160
copy div "Bezjēdzīgā, neglītā uzdevums mākslā ir provocēt aizsargāt, brīdināt popularizēt"
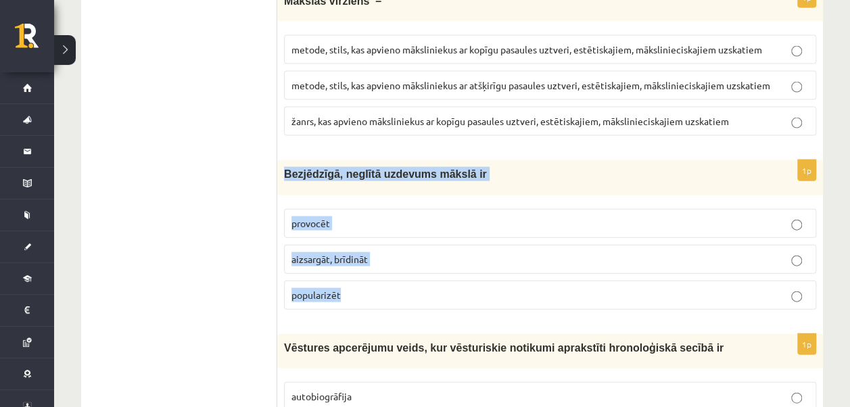
scroll to position [3992, 0]
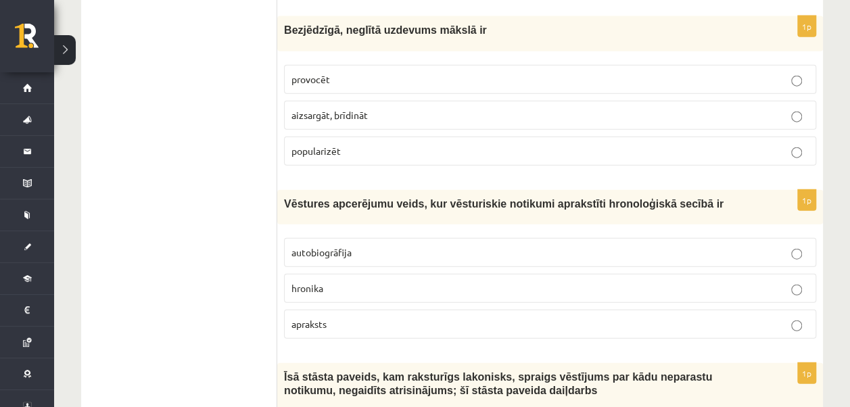
scroll to position [4127, 0]
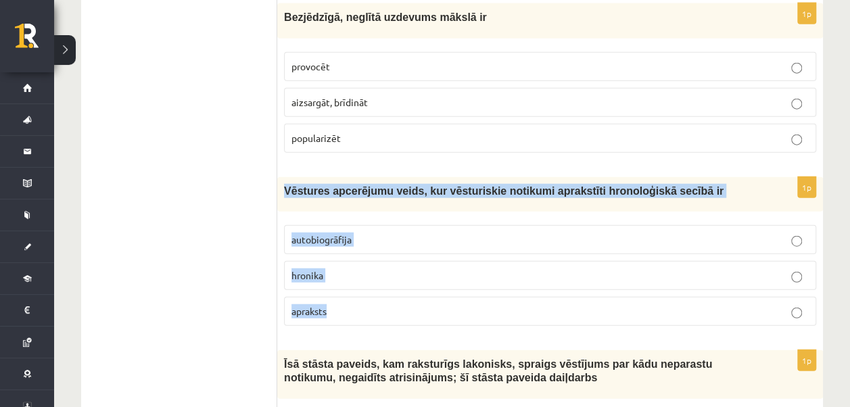
drag, startPoint x: 288, startPoint y: 145, endPoint x: 363, endPoint y: 271, distance: 146.5
click at [363, 271] on div "1p Vēstures apcerējumu veids, kur vēsturiskie notikumi aprakstīti hronoloģiskā …" at bounding box center [550, 257] width 546 height 160
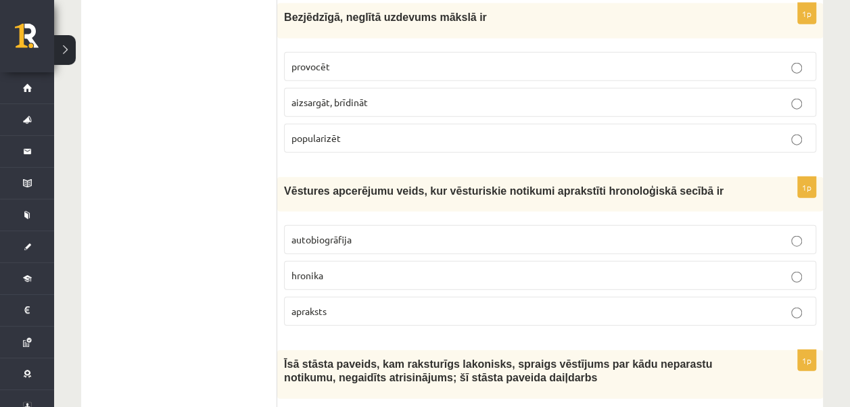
drag, startPoint x: 319, startPoint y: 225, endPoint x: 313, endPoint y: 219, distance: 8.6
click at [318, 269] on span "hronika" at bounding box center [308, 275] width 32 height 12
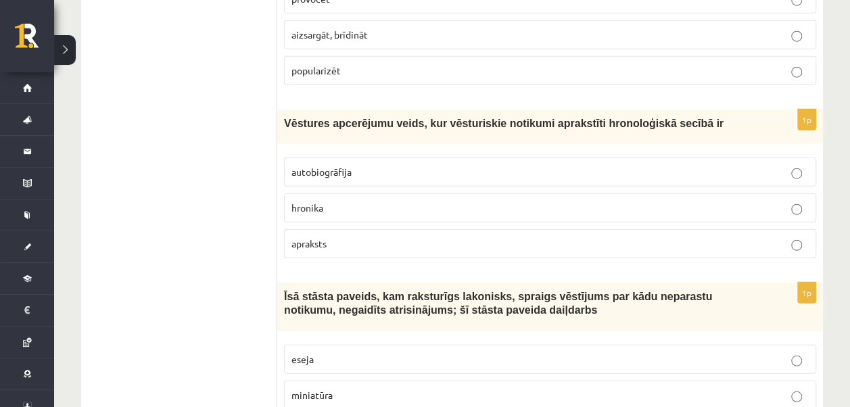
scroll to position [4262, 0]
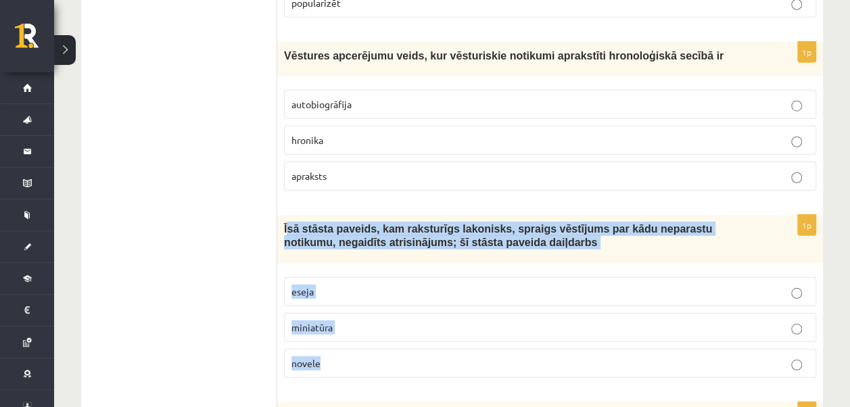
drag, startPoint x: 286, startPoint y: 181, endPoint x: 350, endPoint y: 311, distance: 144.0
click at [350, 311] on div "1p Īsā stāsta paveids, kam raksturīgs lakonisks, spraigs vēstījums par kādu nep…" at bounding box center [550, 302] width 546 height 174
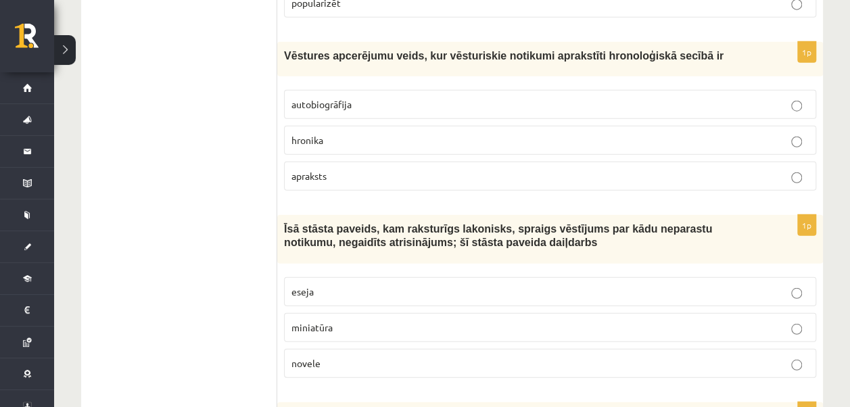
drag, startPoint x: 264, startPoint y: 202, endPoint x: 293, endPoint y: 191, distance: 31.0
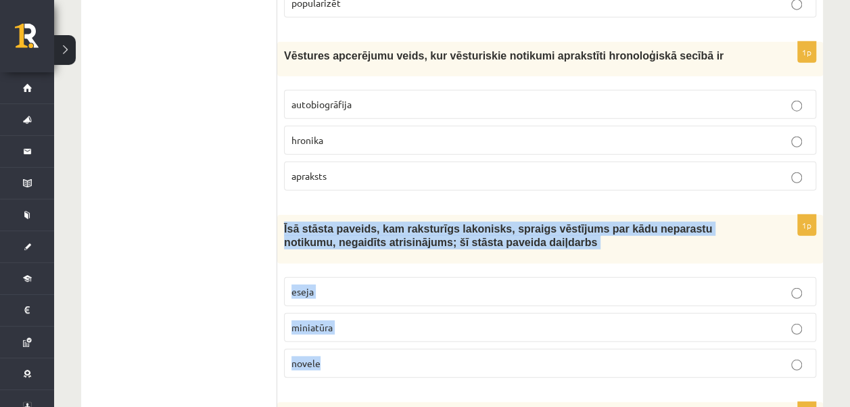
drag, startPoint x: 284, startPoint y: 181, endPoint x: 337, endPoint y: 316, distance: 144.6
click at [337, 316] on div "1p Īsā stāsta paveids, kam raksturīgs lakonisks, spraigs vēstījums par kādu nep…" at bounding box center [550, 302] width 546 height 174
click at [368, 349] on label "novele" at bounding box center [550, 363] width 532 height 29
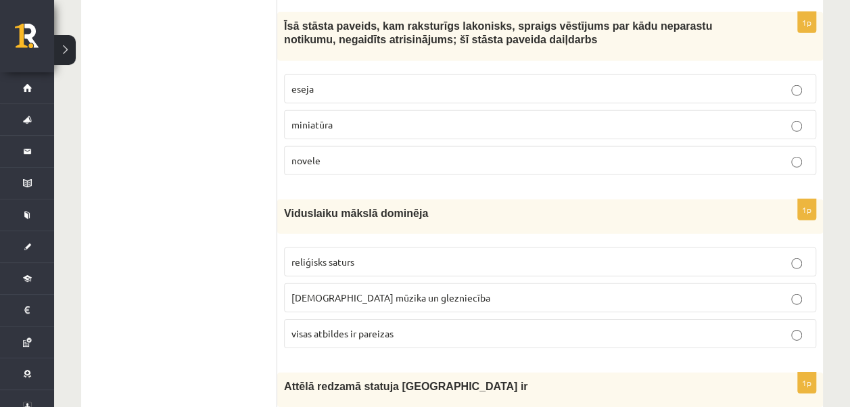
scroll to position [4533, 0]
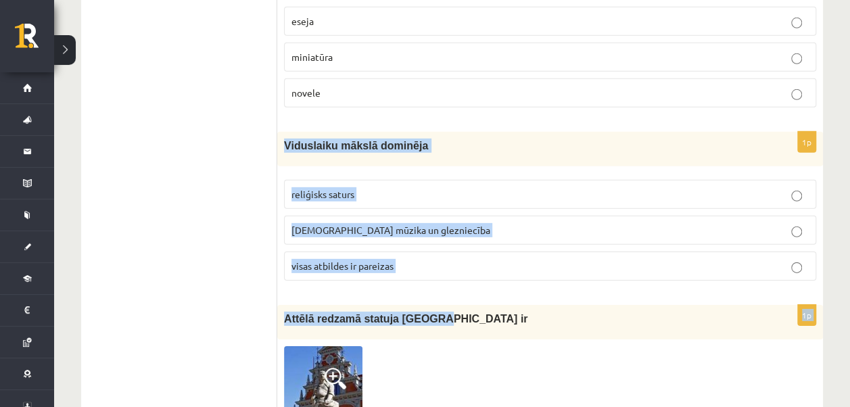
drag, startPoint x: 283, startPoint y: 90, endPoint x: 415, endPoint y: 242, distance: 200.9
click at [480, 223] on p "baznīcas mūzika un glezniecība" at bounding box center [551, 230] width 518 height 14
drag, startPoint x: 365, startPoint y: 146, endPoint x: 415, endPoint y: 221, distance: 90.3
click at [415, 221] on div "1p Viduslaiku mākslā dominēja reliģisks saturs baznīcas mūzika un glezniecība v…" at bounding box center [550, 212] width 546 height 160
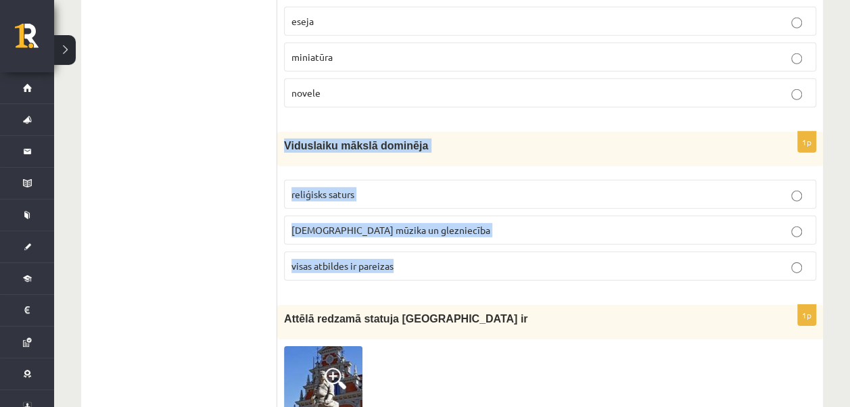
click at [372, 252] on label "visas atbildes ir pareizas" at bounding box center [550, 266] width 532 height 29
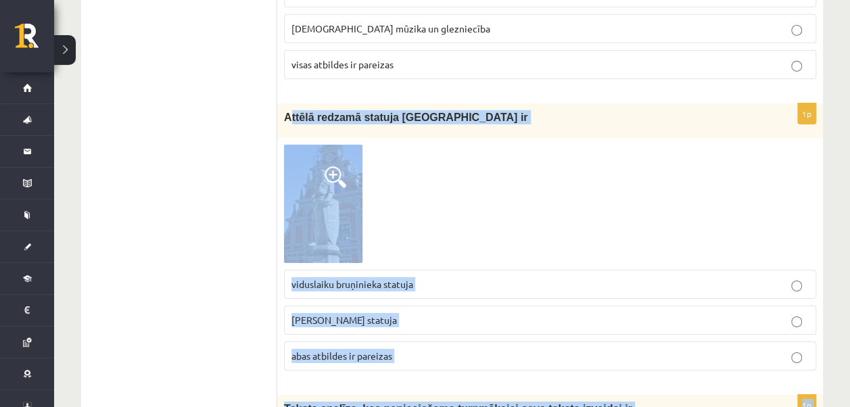
scroll to position [4755, 0]
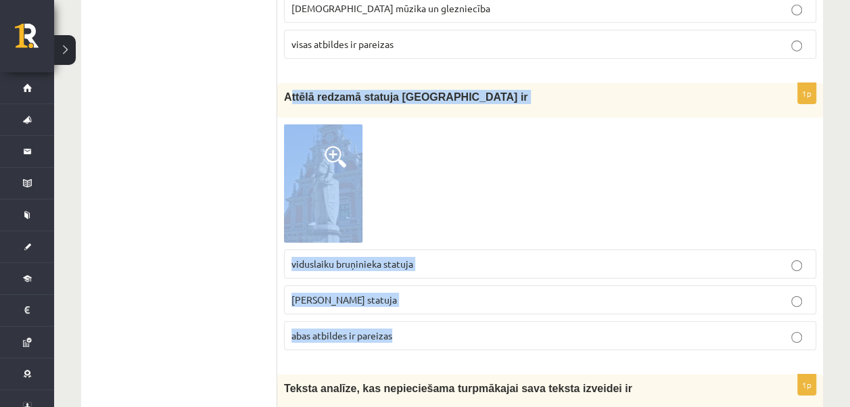
drag, startPoint x: 289, startPoint y: 127, endPoint x: 409, endPoint y: 296, distance: 206.7
click at [409, 296] on div "1p Attēlā redzamā statuja Rīgā ir viduslaiku bruņinieka statuja Rolanda statuja…" at bounding box center [550, 222] width 546 height 278
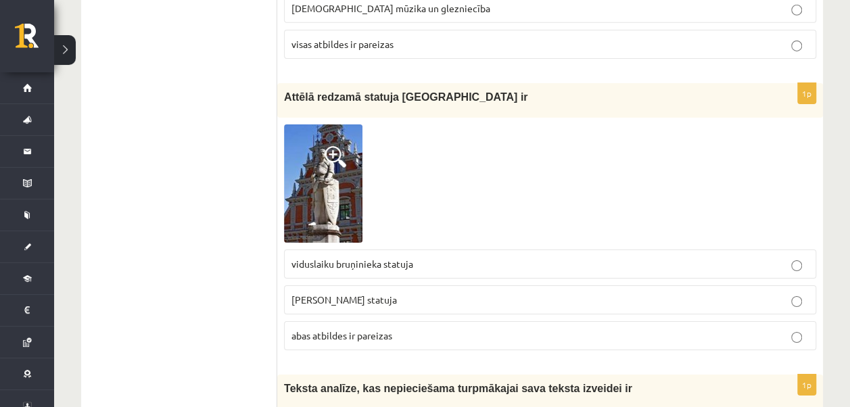
drag, startPoint x: 225, startPoint y: 223, endPoint x: 323, endPoint y: 271, distance: 109.5
click at [333, 329] on p "abas atbildes ir pareizas" at bounding box center [551, 336] width 518 height 14
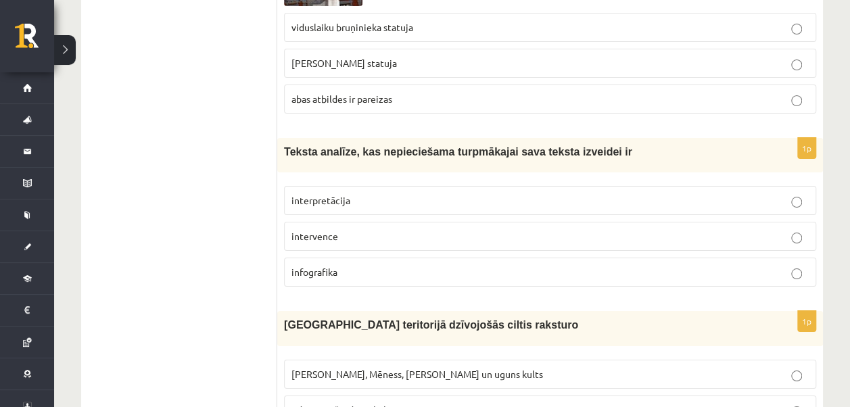
scroll to position [5013, 0]
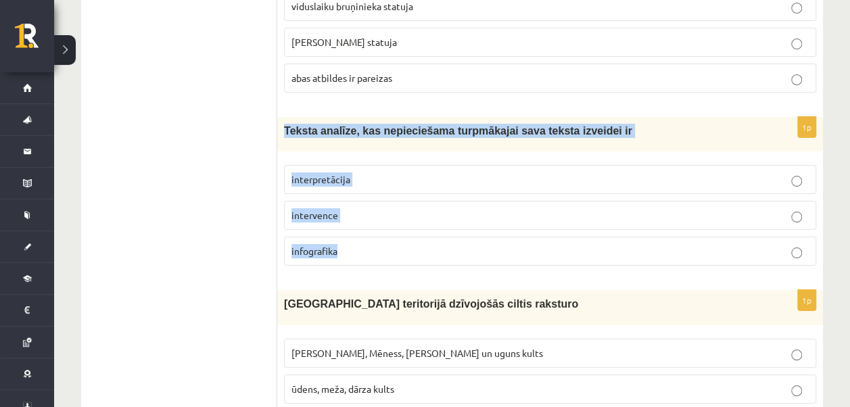
drag, startPoint x: 319, startPoint y: 87, endPoint x: 369, endPoint y: 189, distance: 113.5
click at [369, 189] on div "1p Teksta analīze, kas nepieciešama turpmākajai sava teksta izveidei ir interpr…" at bounding box center [550, 197] width 546 height 160
click at [388, 237] on label "infografika" at bounding box center [550, 251] width 532 height 29
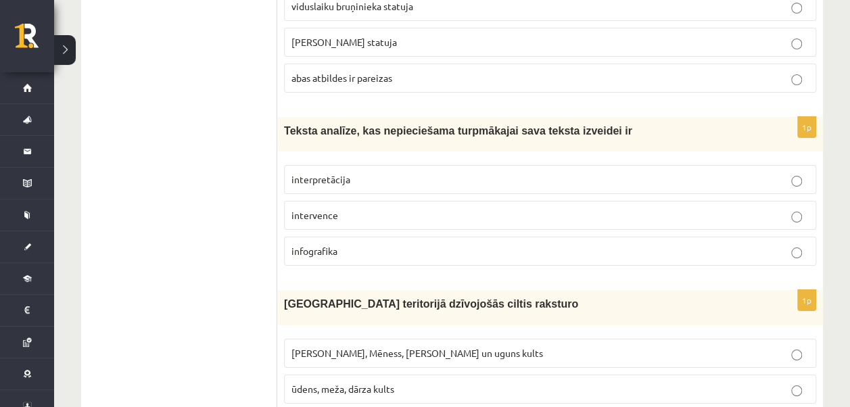
click at [381, 173] on p "interpretācija" at bounding box center [551, 180] width 518 height 14
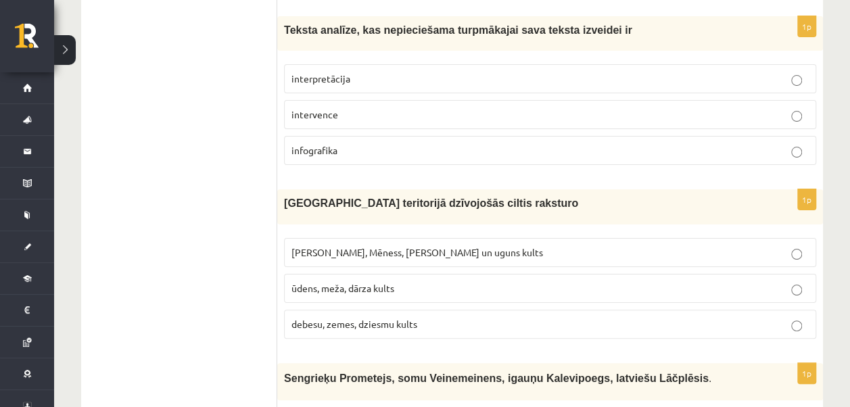
scroll to position [5148, 0]
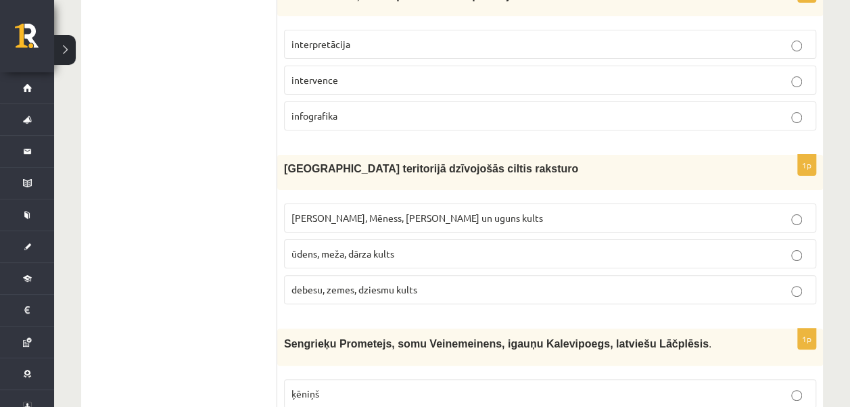
click at [375, 248] on span "ūdens, meža, dārza kults" at bounding box center [343, 254] width 103 height 12
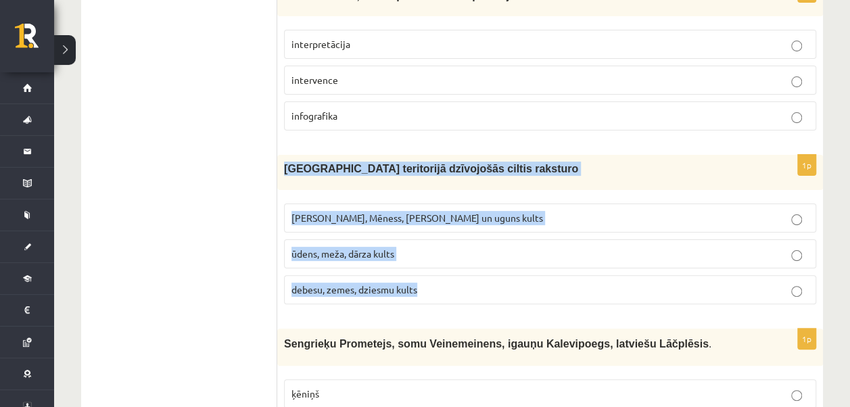
drag, startPoint x: 284, startPoint y: 112, endPoint x: 442, endPoint y: 231, distance: 198.1
click at [442, 231] on div "1p Latvijas teritorijā dzīvojošās ciltis raksturo Saules, Mēness, Pērkona un ug…" at bounding box center [550, 235] width 546 height 160
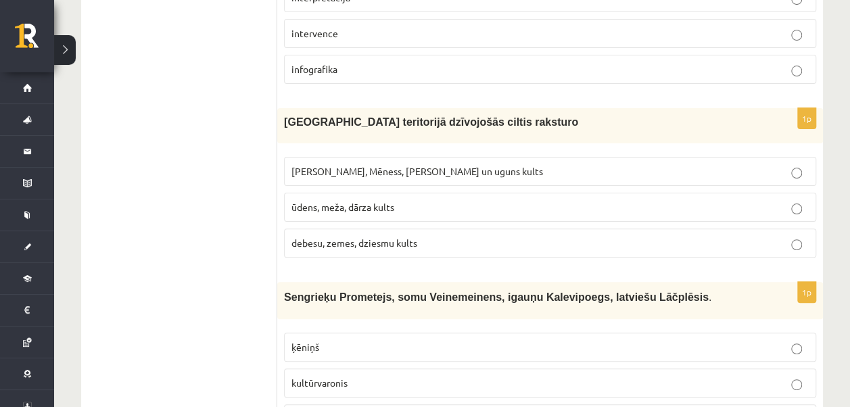
scroll to position [5216, 0]
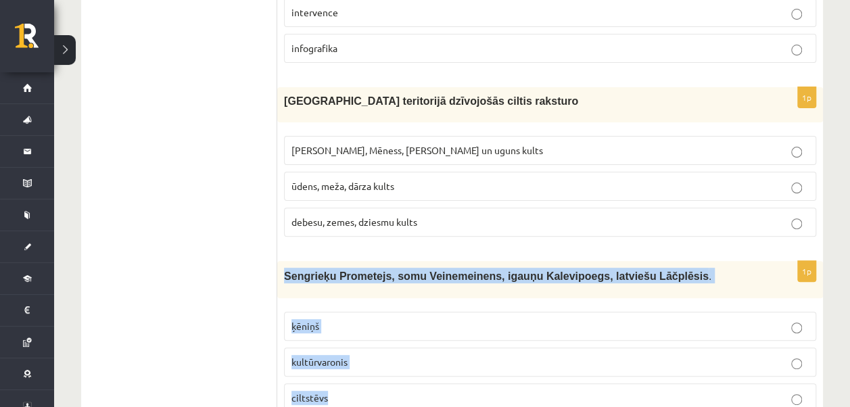
drag, startPoint x: 282, startPoint y: 216, endPoint x: 373, endPoint y: 344, distance: 157.1
click at [373, 344] on div "1p Sengrieķu Prometejs, somu Veinemeinens, igauņu Kalevipoegs, latviešu Lāčplēs…" at bounding box center [550, 342] width 546 height 162
click at [367, 355] on p "kultūrvaronis" at bounding box center [551, 362] width 518 height 14
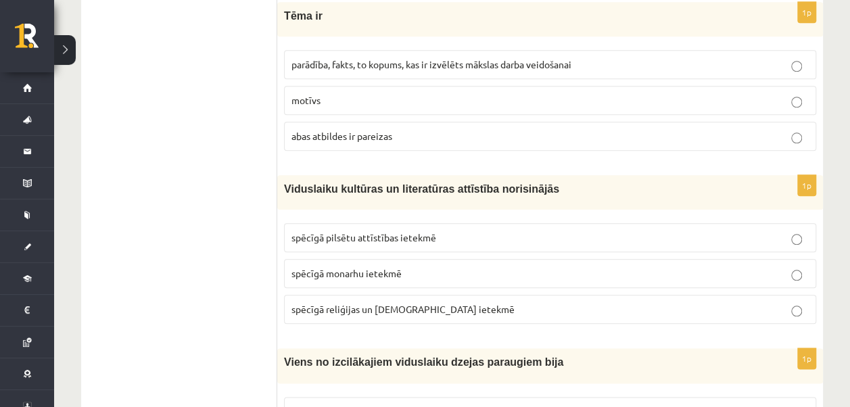
scroll to position [0, 0]
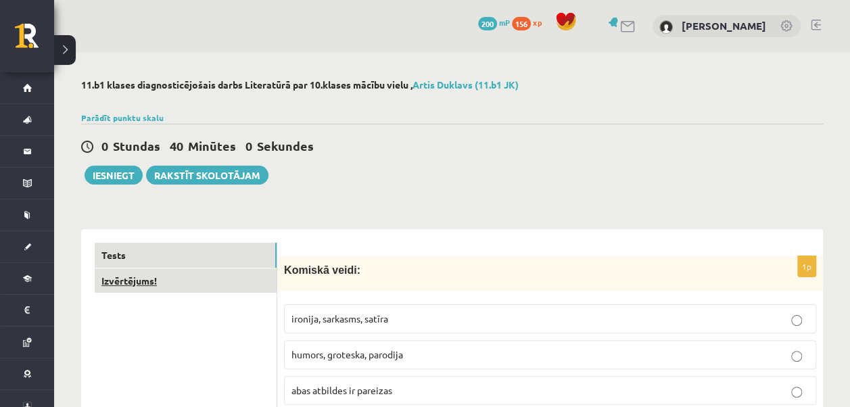
click at [157, 272] on link "Izvērtējums!" at bounding box center [186, 281] width 182 height 25
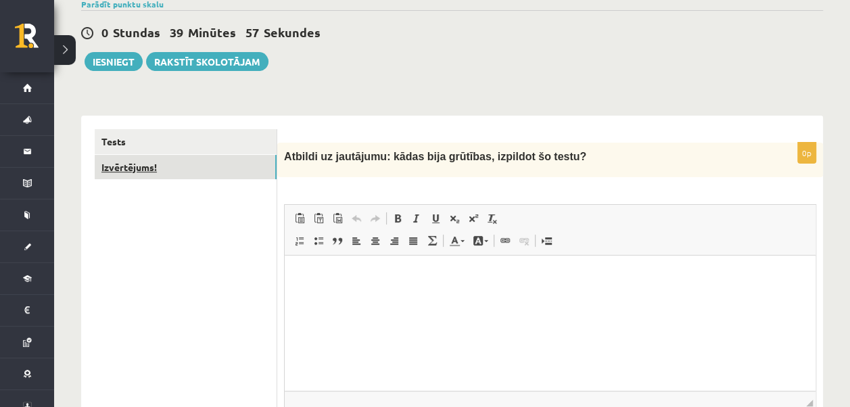
scroll to position [135, 0]
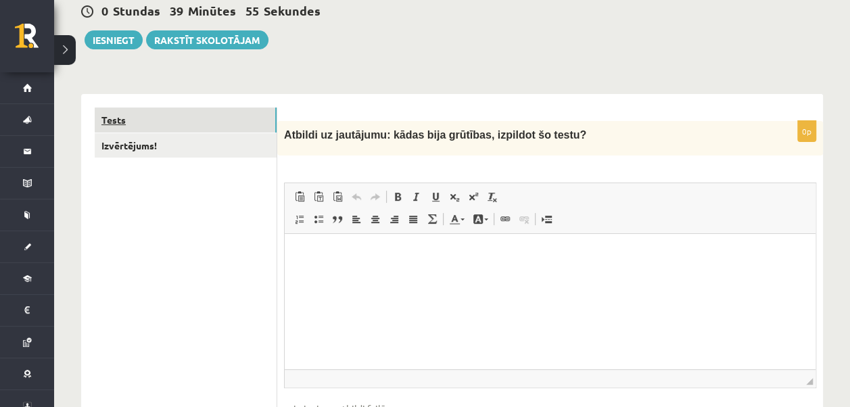
click at [126, 112] on link "Tests" at bounding box center [186, 120] width 182 height 25
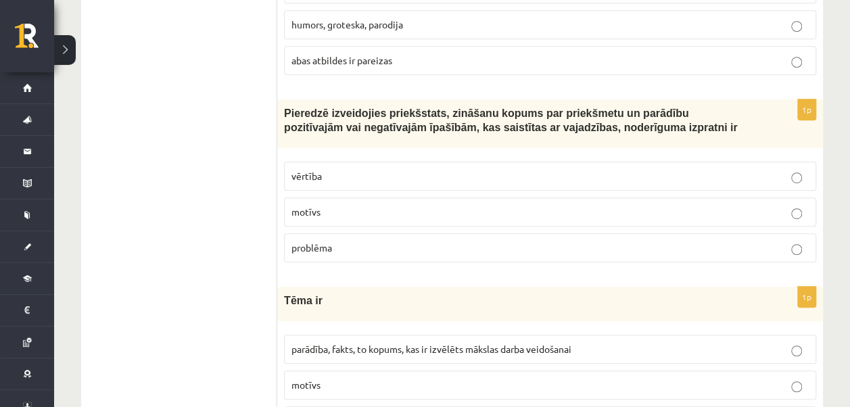
scroll to position [406, 0]
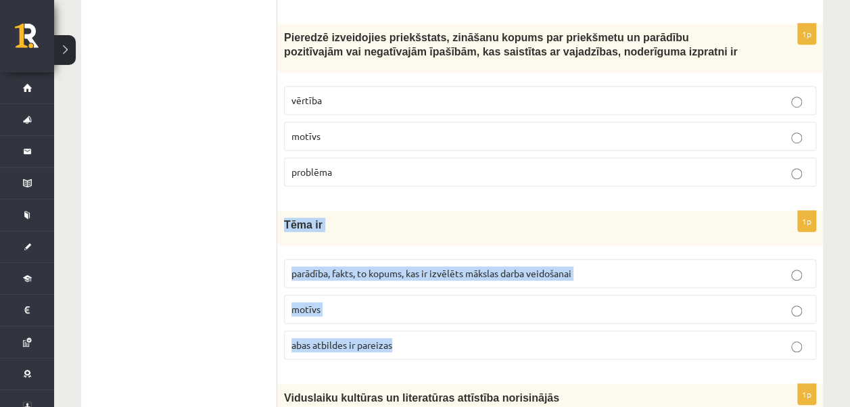
drag, startPoint x: 283, startPoint y: 225, endPoint x: 421, endPoint y: 348, distance: 184.0
click at [421, 348] on div "1p Tēma ir parādība, fakts, to kopums, kas ir izvēlēts mākslas darba veidošanai…" at bounding box center [550, 291] width 546 height 160
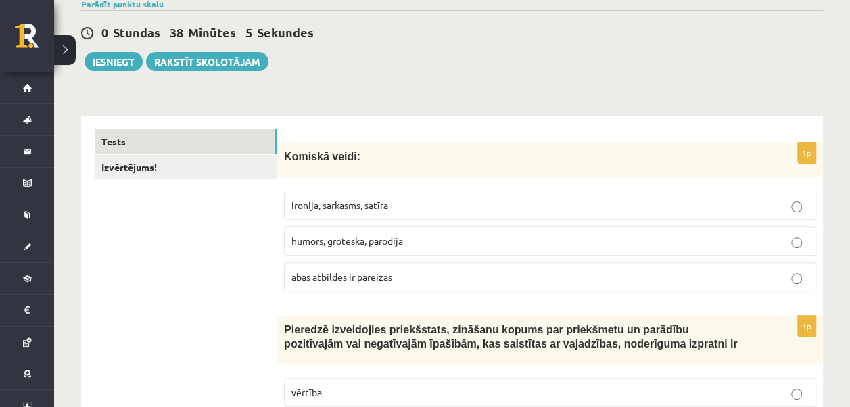
scroll to position [0, 0]
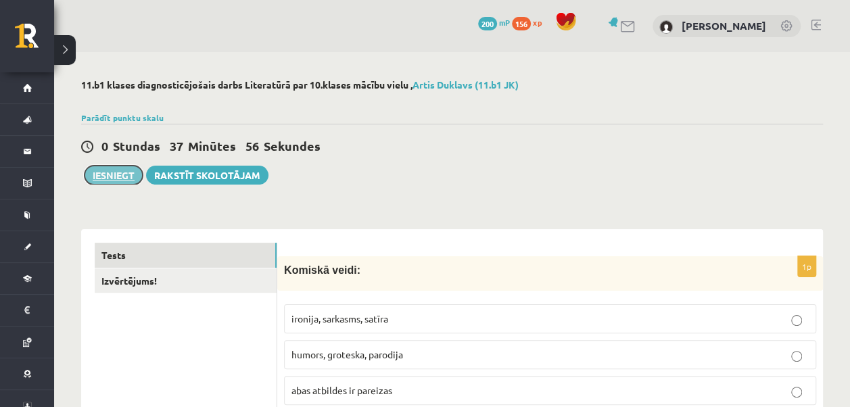
click at [109, 176] on button "Iesniegt" at bounding box center [114, 175] width 58 height 19
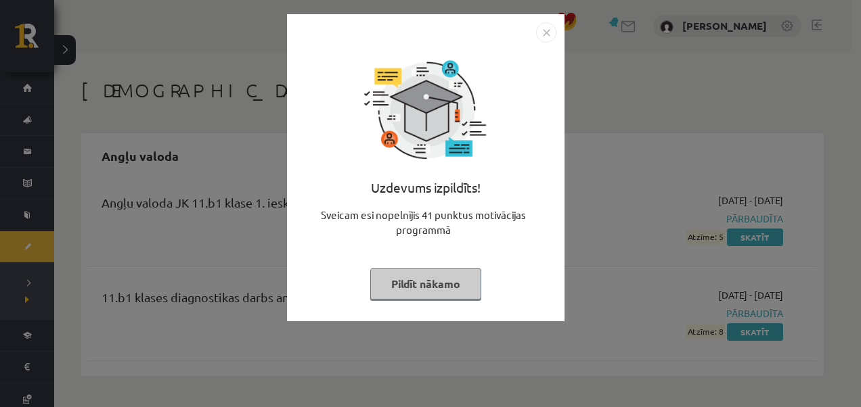
click at [547, 31] on img "Close" at bounding box center [546, 32] width 20 height 20
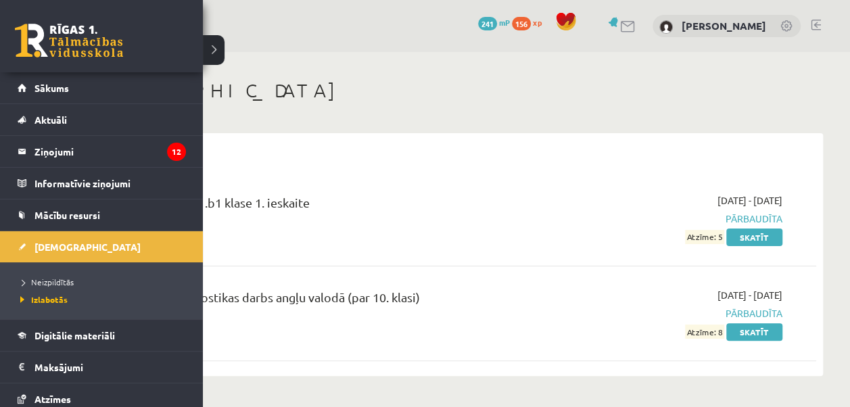
click at [18, 42] on link at bounding box center [69, 41] width 108 height 34
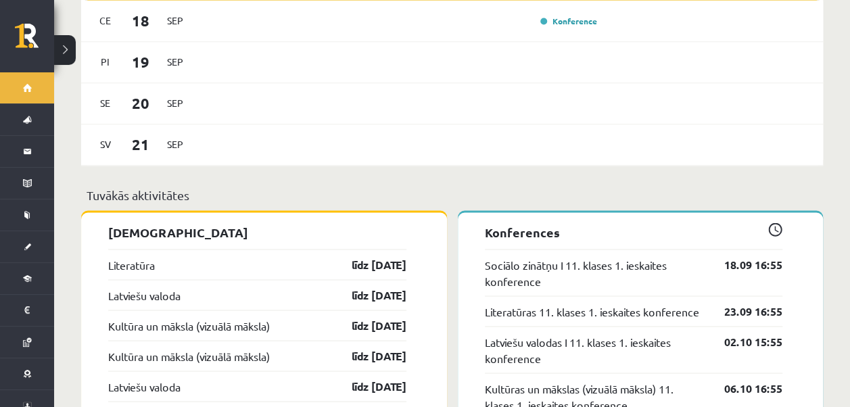
scroll to position [1082, 0]
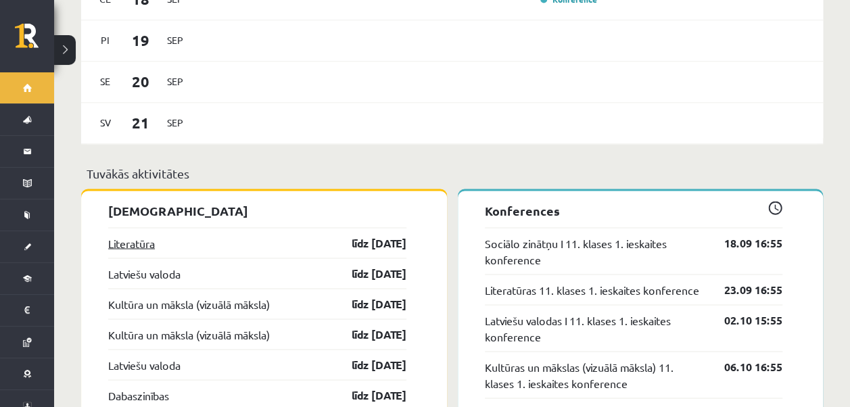
click at [138, 235] on link "Literatūra" at bounding box center [131, 243] width 47 height 16
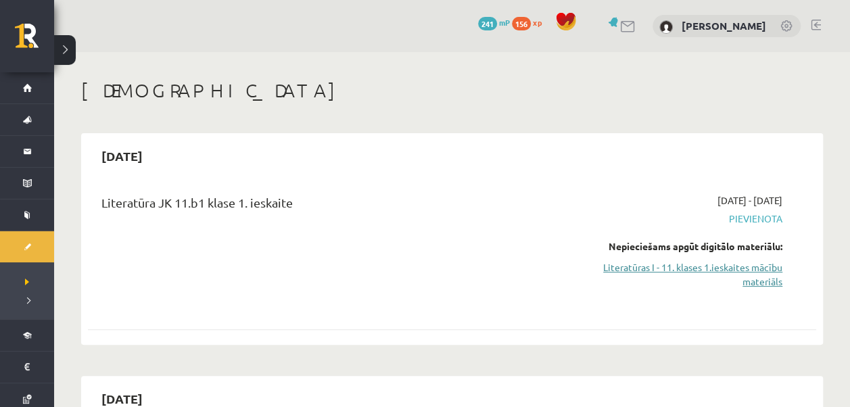
click at [763, 287] on link "Literatūras I - 11. klases 1.ieskaites mācību materiāls" at bounding box center [676, 274] width 214 height 28
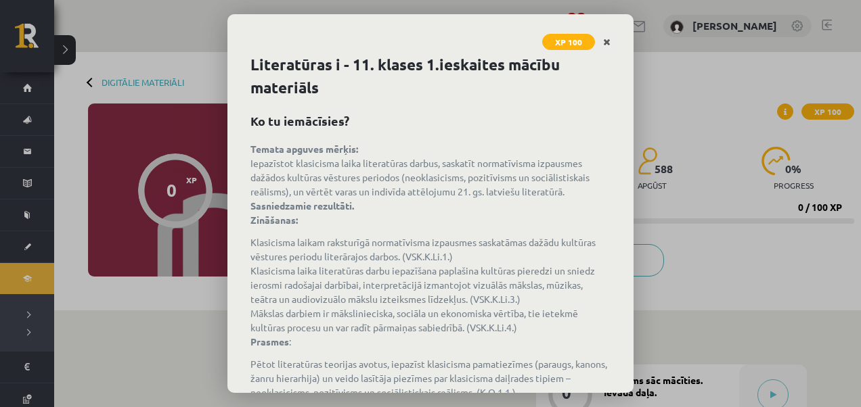
click at [608, 38] on icon "Close" at bounding box center [606, 42] width 7 height 9
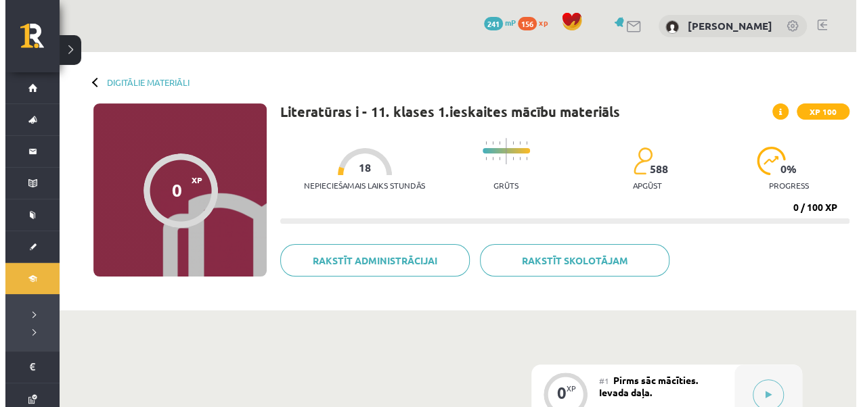
scroll to position [135, 0]
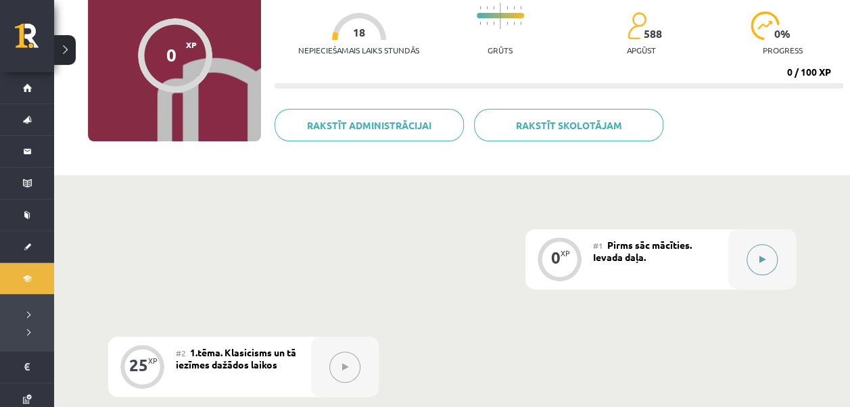
click at [765, 260] on icon at bounding box center [763, 260] width 6 height 8
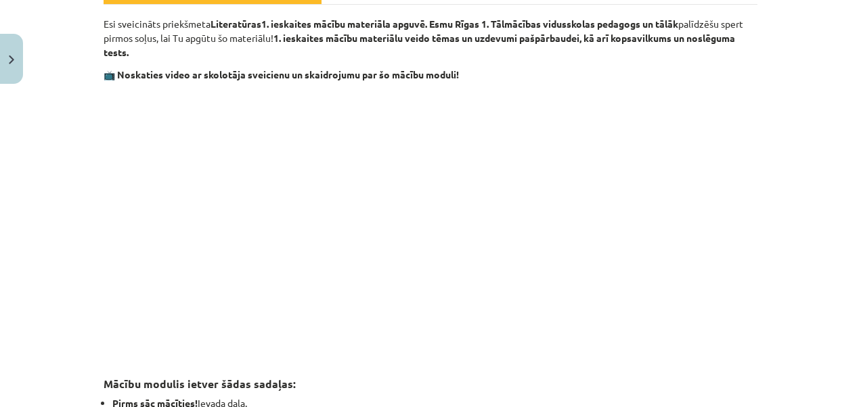
scroll to position [195, 0]
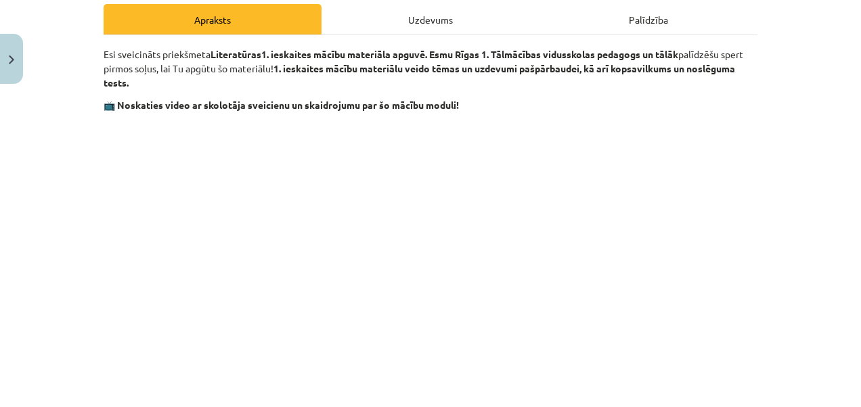
click at [412, 18] on div "Uzdevums" at bounding box center [430, 19] width 218 height 30
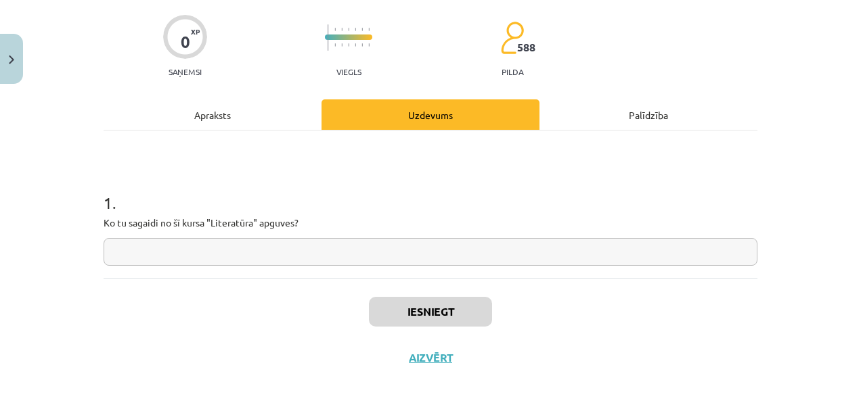
scroll to position [106, 0]
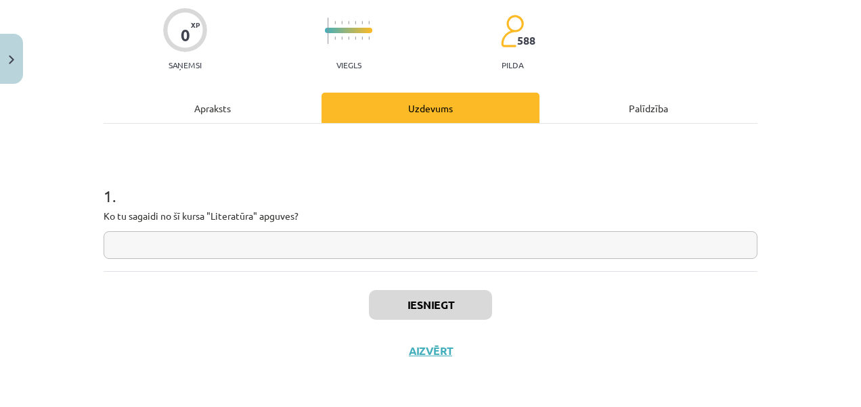
click at [315, 250] on input "text" at bounding box center [431, 245] width 654 height 28
click at [213, 106] on div "Apraksts" at bounding box center [213, 108] width 218 height 30
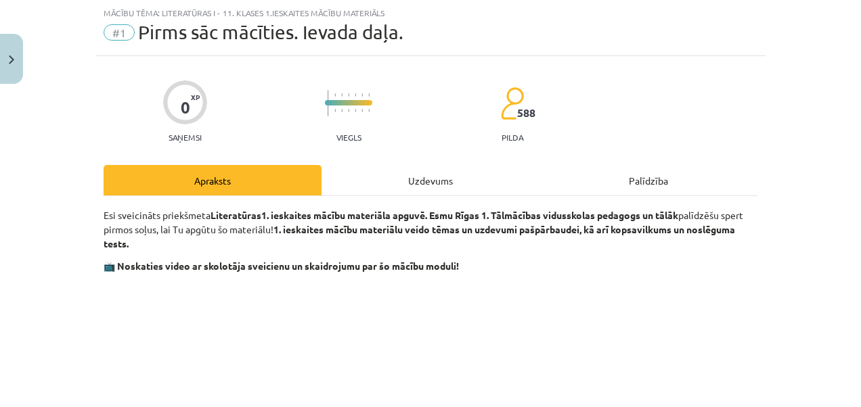
scroll to position [34, 0]
click at [415, 178] on div "Uzdevums" at bounding box center [430, 180] width 218 height 30
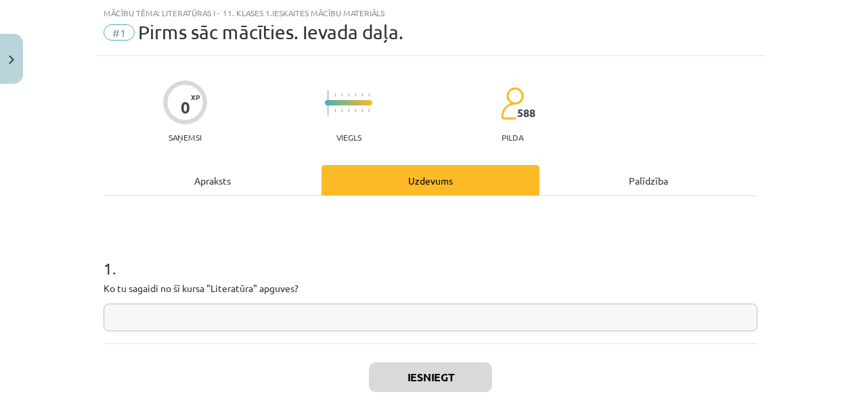
click at [230, 307] on input "text" at bounding box center [431, 318] width 654 height 28
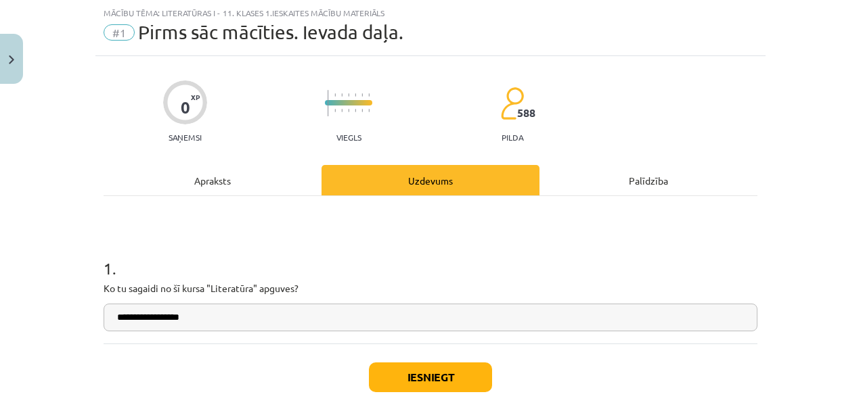
type input "**********"
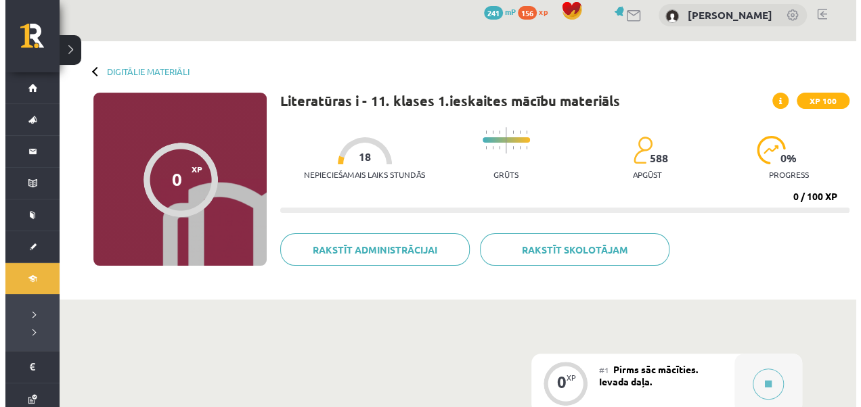
scroll to position [203, 0]
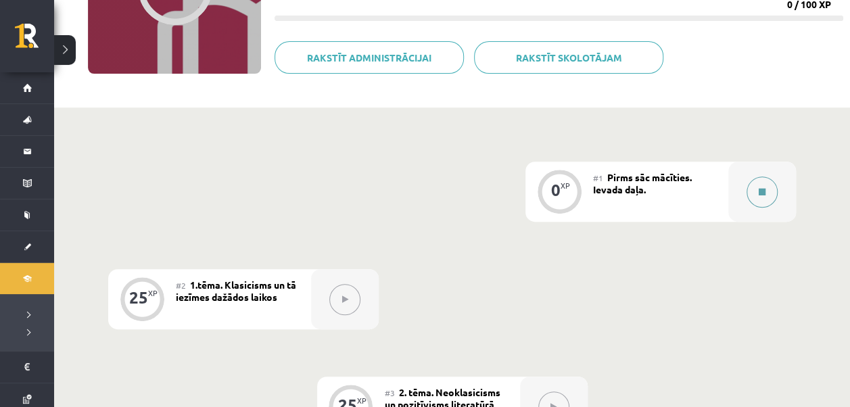
click at [763, 198] on button at bounding box center [762, 192] width 31 height 31
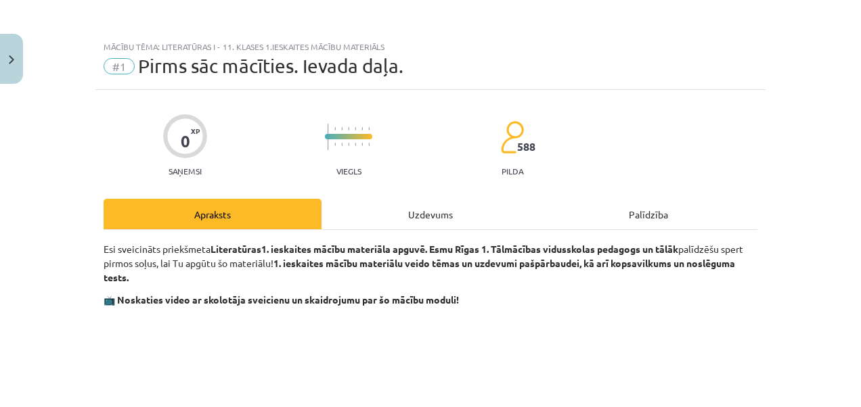
click at [482, 219] on div "Uzdevums" at bounding box center [430, 214] width 218 height 30
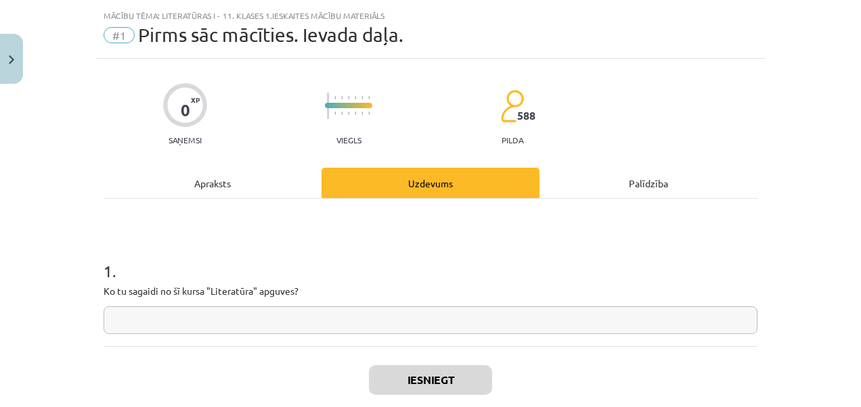
scroll to position [34, 0]
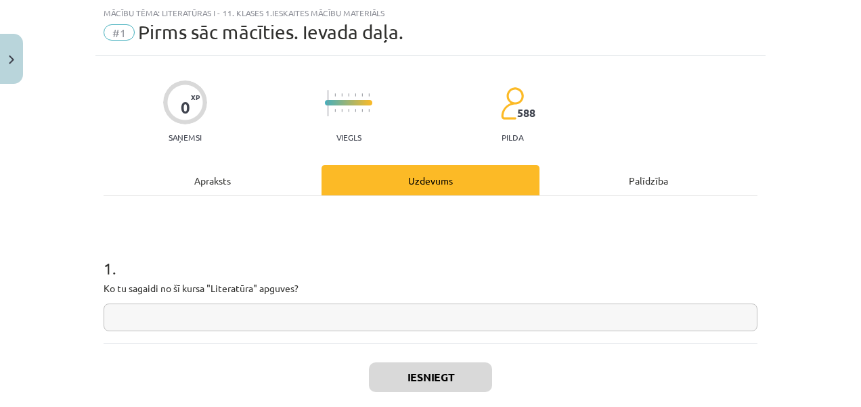
click at [164, 318] on input "text" at bounding box center [431, 318] width 654 height 28
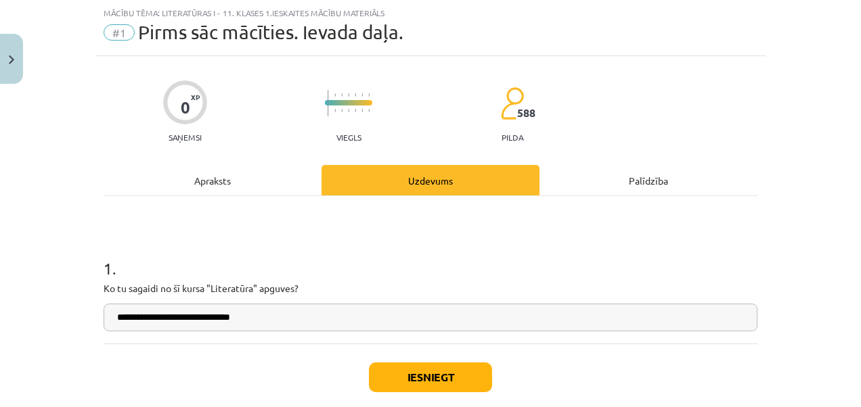
type input "**********"
click at [389, 375] on button "Iesniegt" at bounding box center [430, 378] width 123 height 30
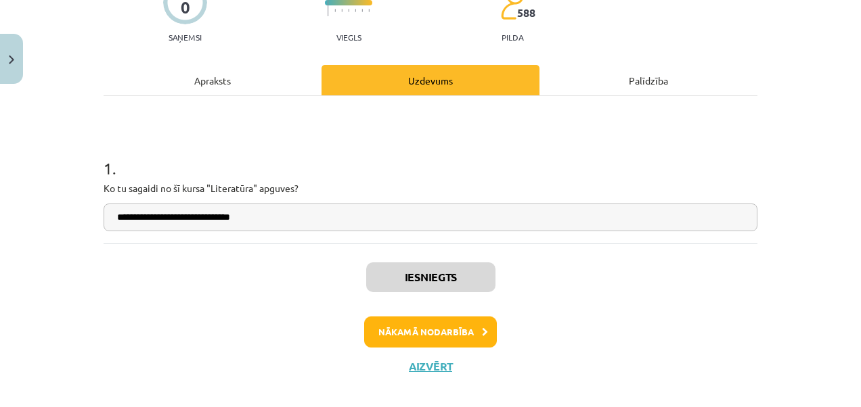
scroll to position [149, 0]
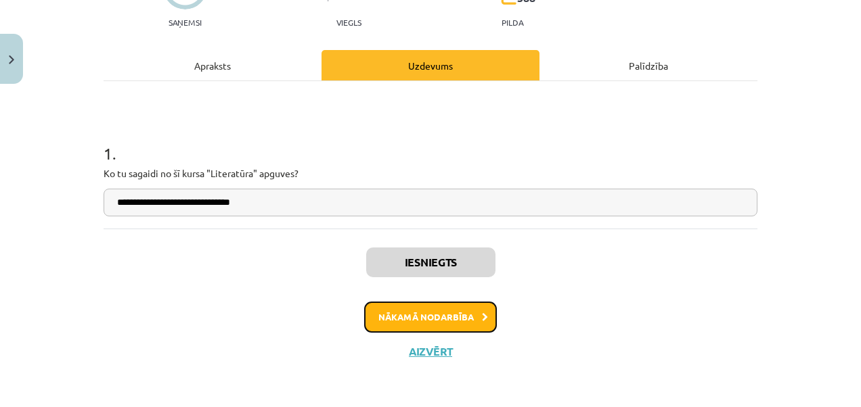
click at [428, 323] on button "Nākamā nodarbība" at bounding box center [430, 317] width 133 height 31
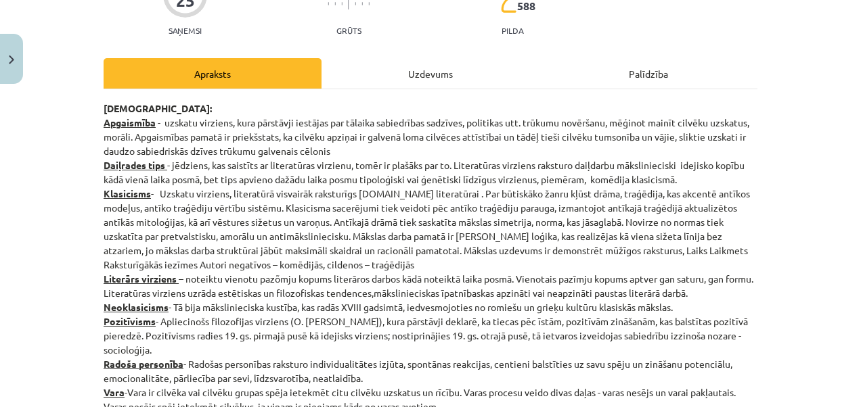
scroll to position [11, 0]
